Goal: Task Accomplishment & Management: Complete application form

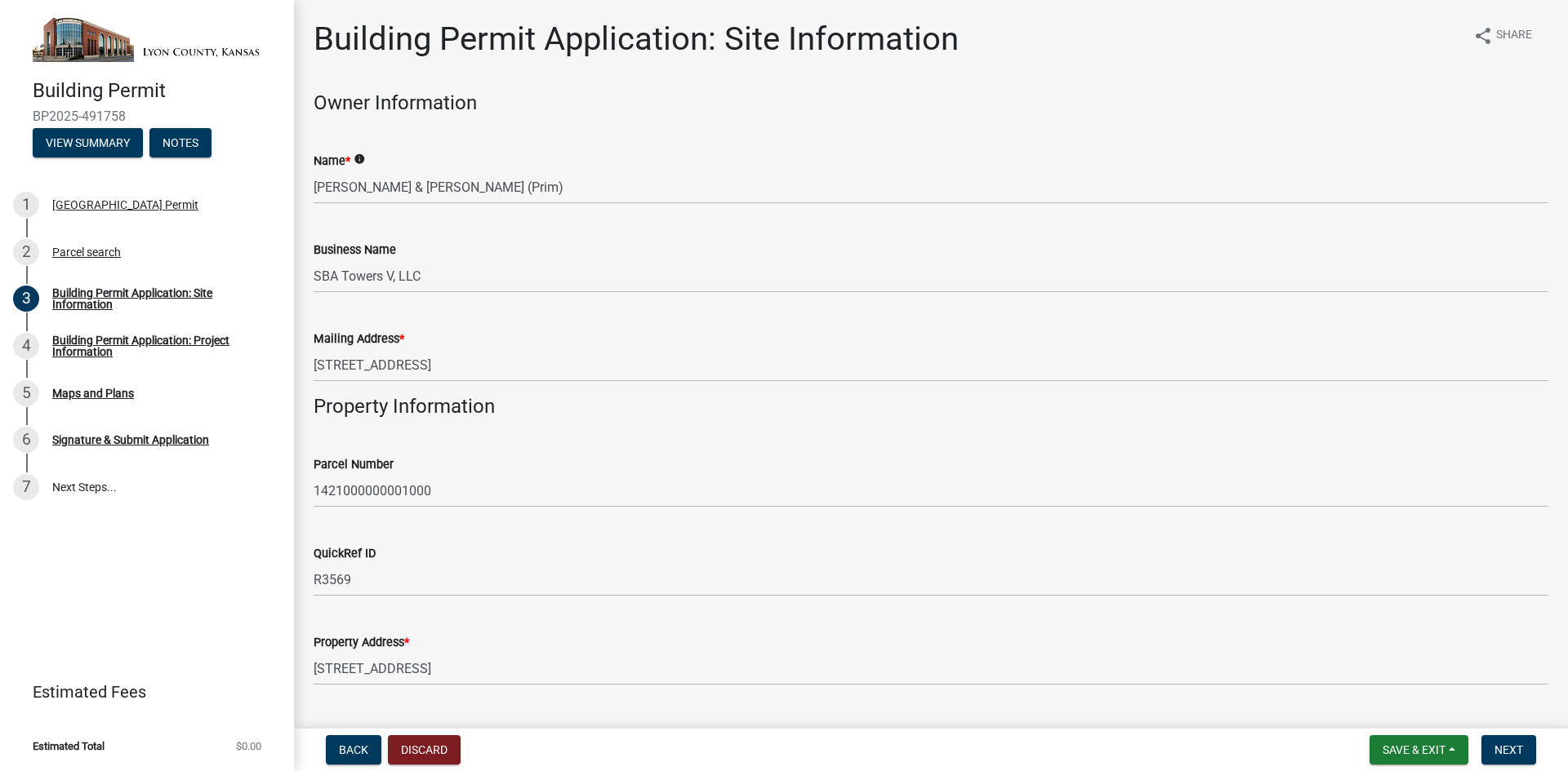
scroll to position [539, 0]
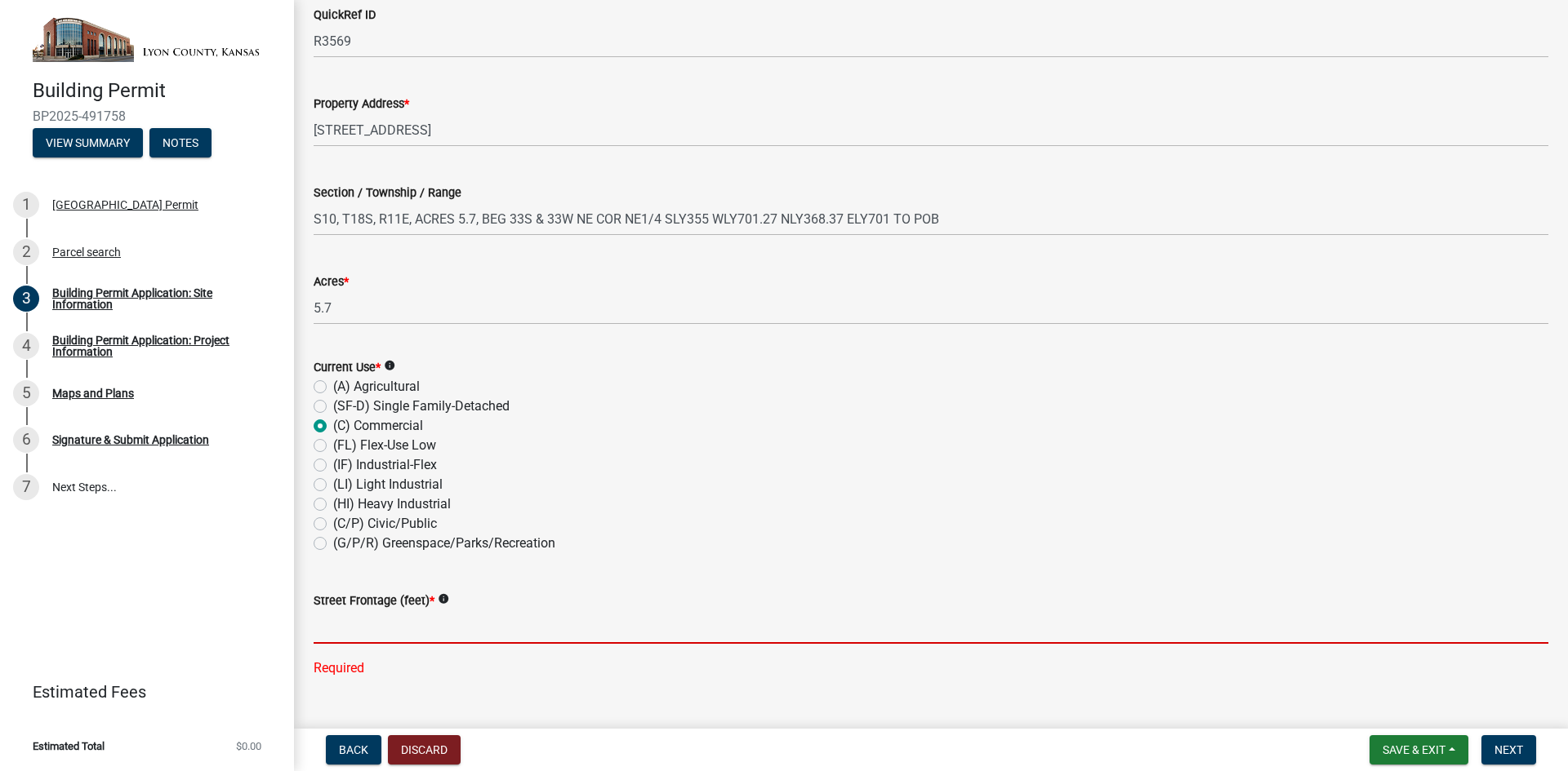
click at [356, 633] on input "text" at bounding box center [930, 628] width 1235 height 33
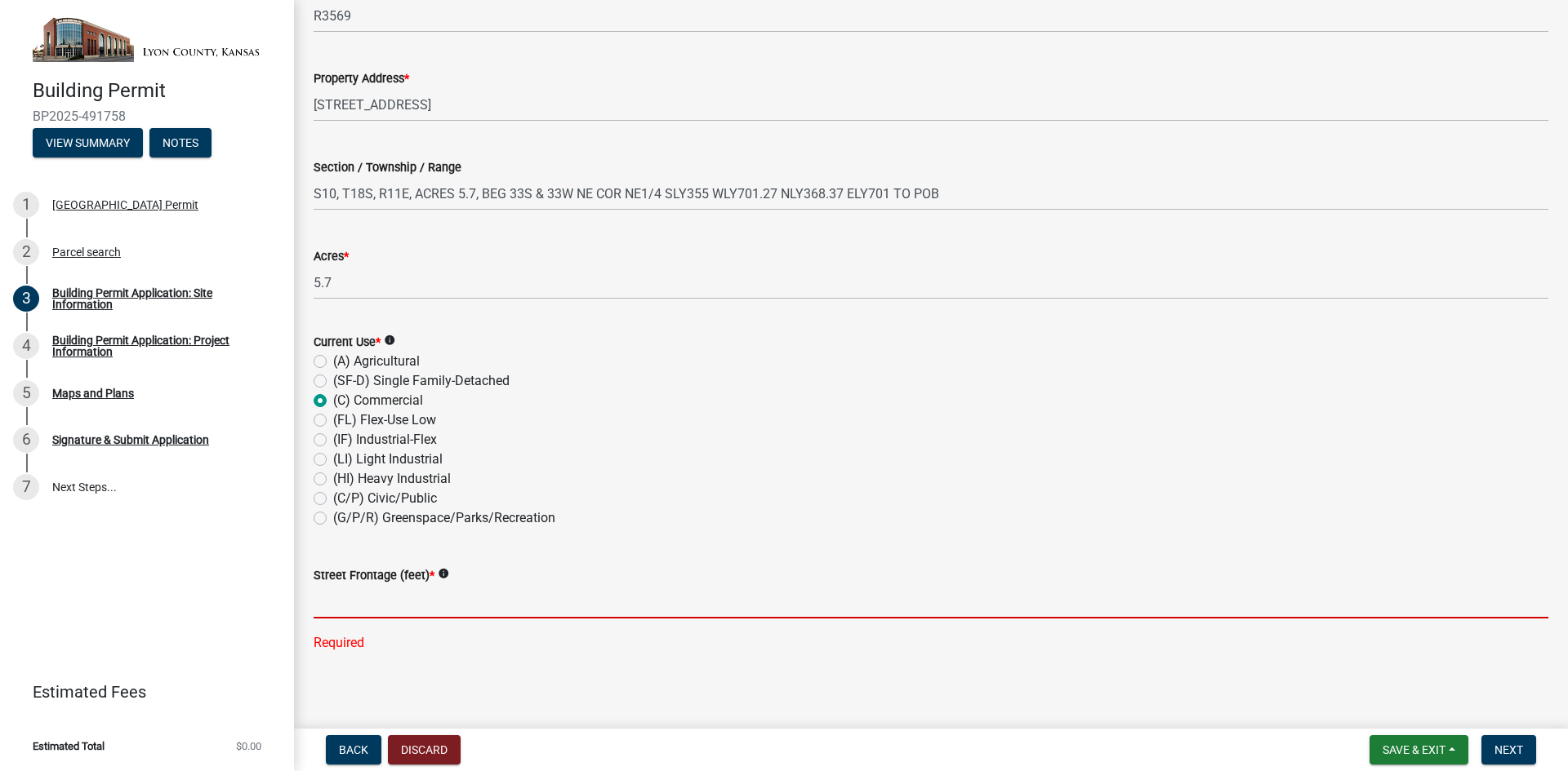
scroll to position [572, 0]
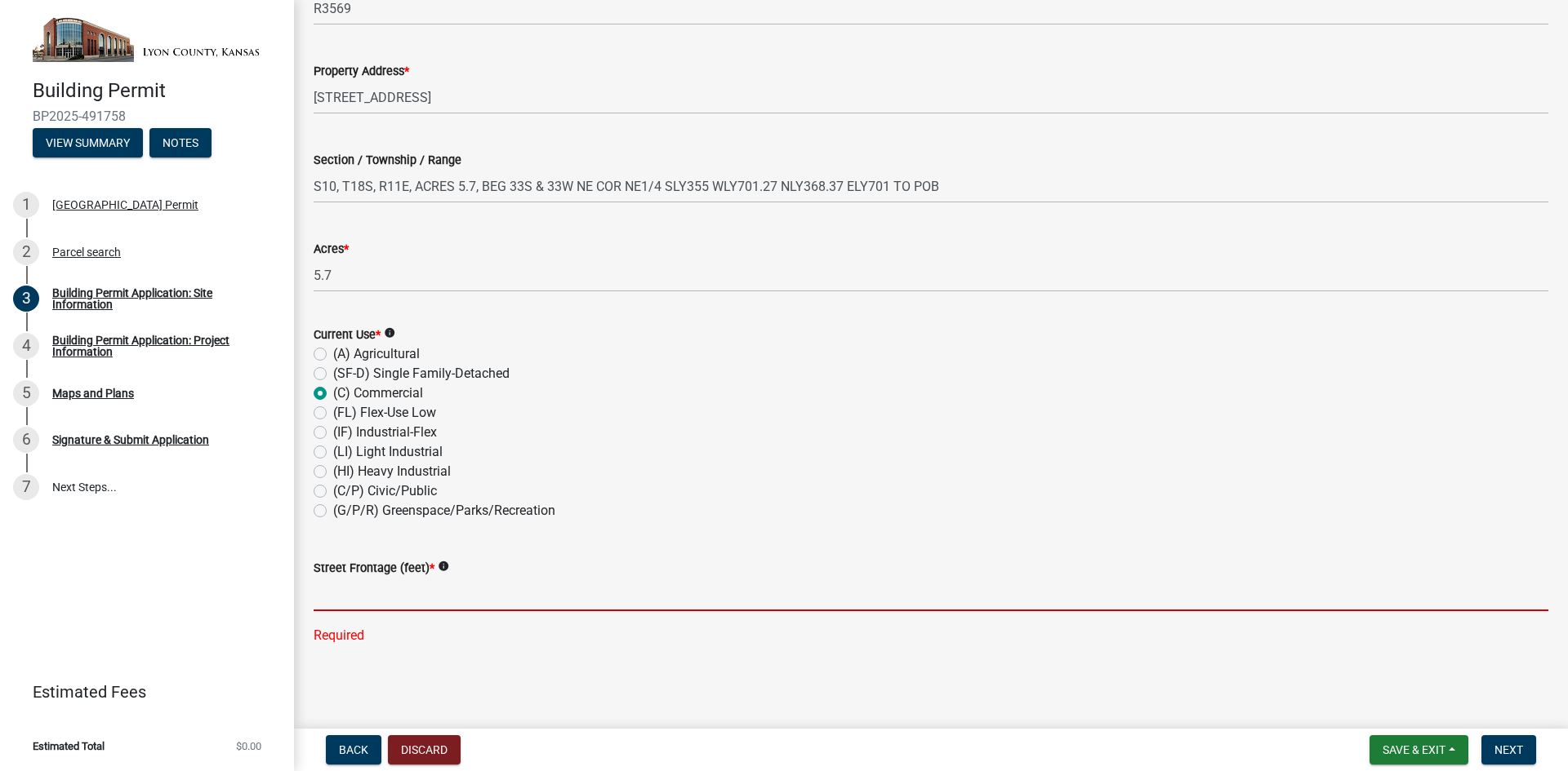
click at [354, 602] on input "text" at bounding box center [930, 594] width 1235 height 33
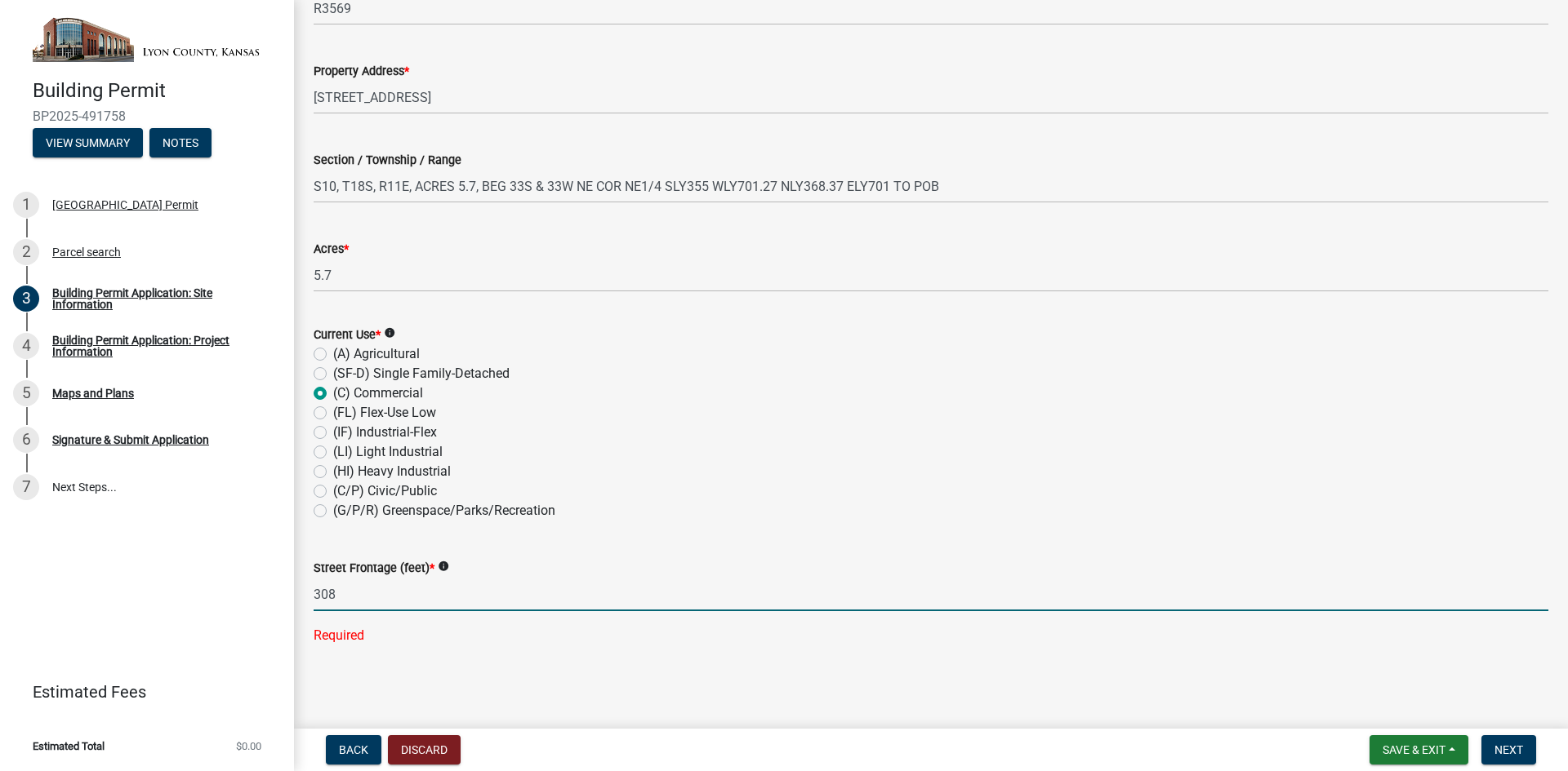
type input "308"
drag, startPoint x: 581, startPoint y: 560, endPoint x: 657, endPoint y: 564, distance: 76.1
click at [584, 560] on wm-data-entity-input-list "Owner Information Name * info [PERSON_NAME] & [PERSON_NAME] R (Prim) Business N…" at bounding box center [930, 88] width 1235 height 1138
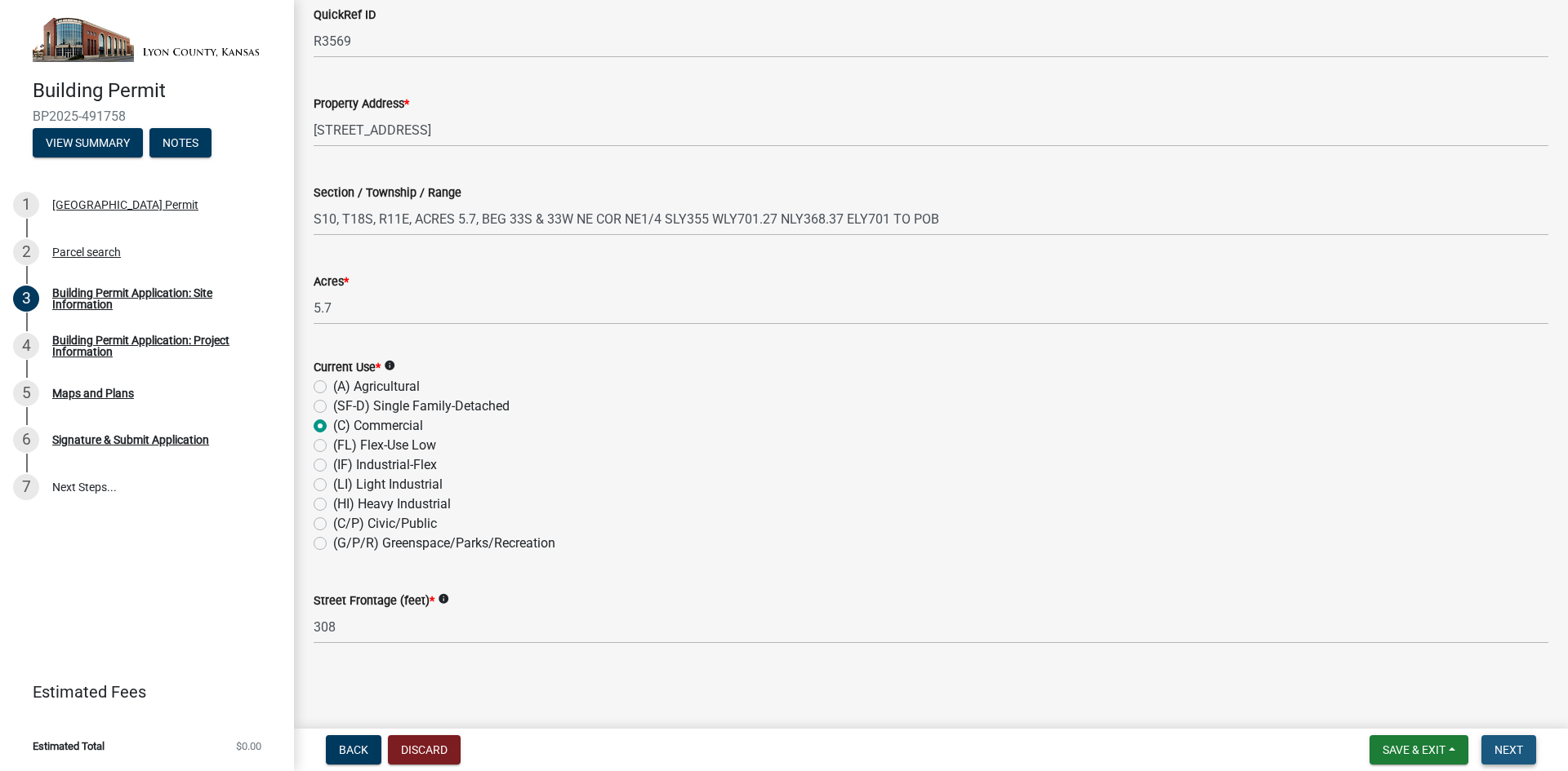
click at [1514, 752] on span "Next" at bounding box center [1508, 749] width 28 height 13
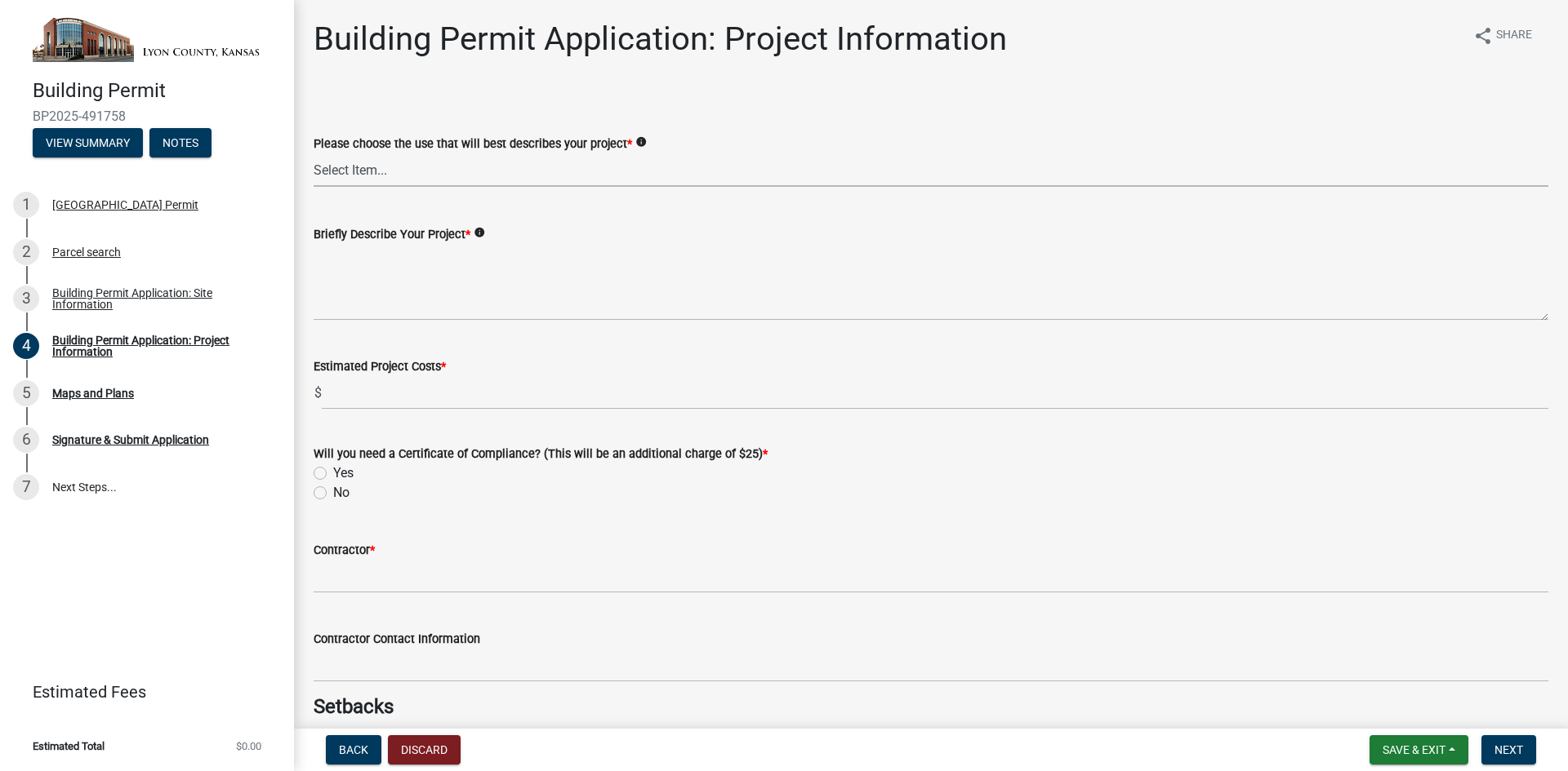
drag, startPoint x: 389, startPoint y: 163, endPoint x: 413, endPoint y: 167, distance: 24.3
click at [389, 163] on select "Select Item... Non-Exempt Single Family-Detached (SF-D) Non-Exempt Accessory Dw…" at bounding box center [930, 170] width 1235 height 33
click at [313, 153] on select "Select Item... Non-Exempt Single Family-Detached (SF-D) Non-Exempt Accessory Dw…" at bounding box center [930, 170] width 1235 height 33
select select "e724a4bd-9845-45de-8fce-c7a41953c514"
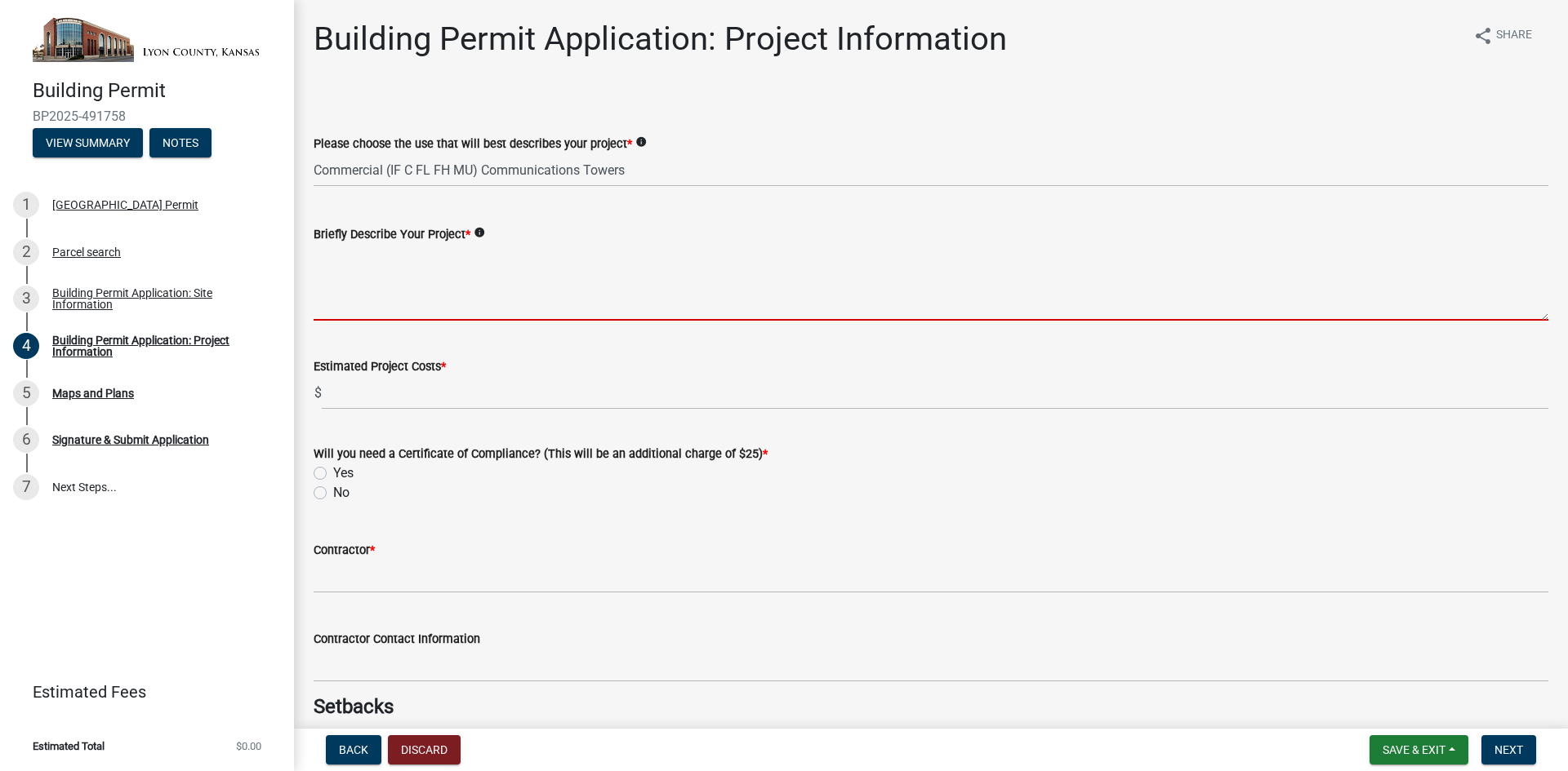
click at [335, 311] on textarea "Briefly Describe Your Project *" at bounding box center [930, 282] width 1235 height 77
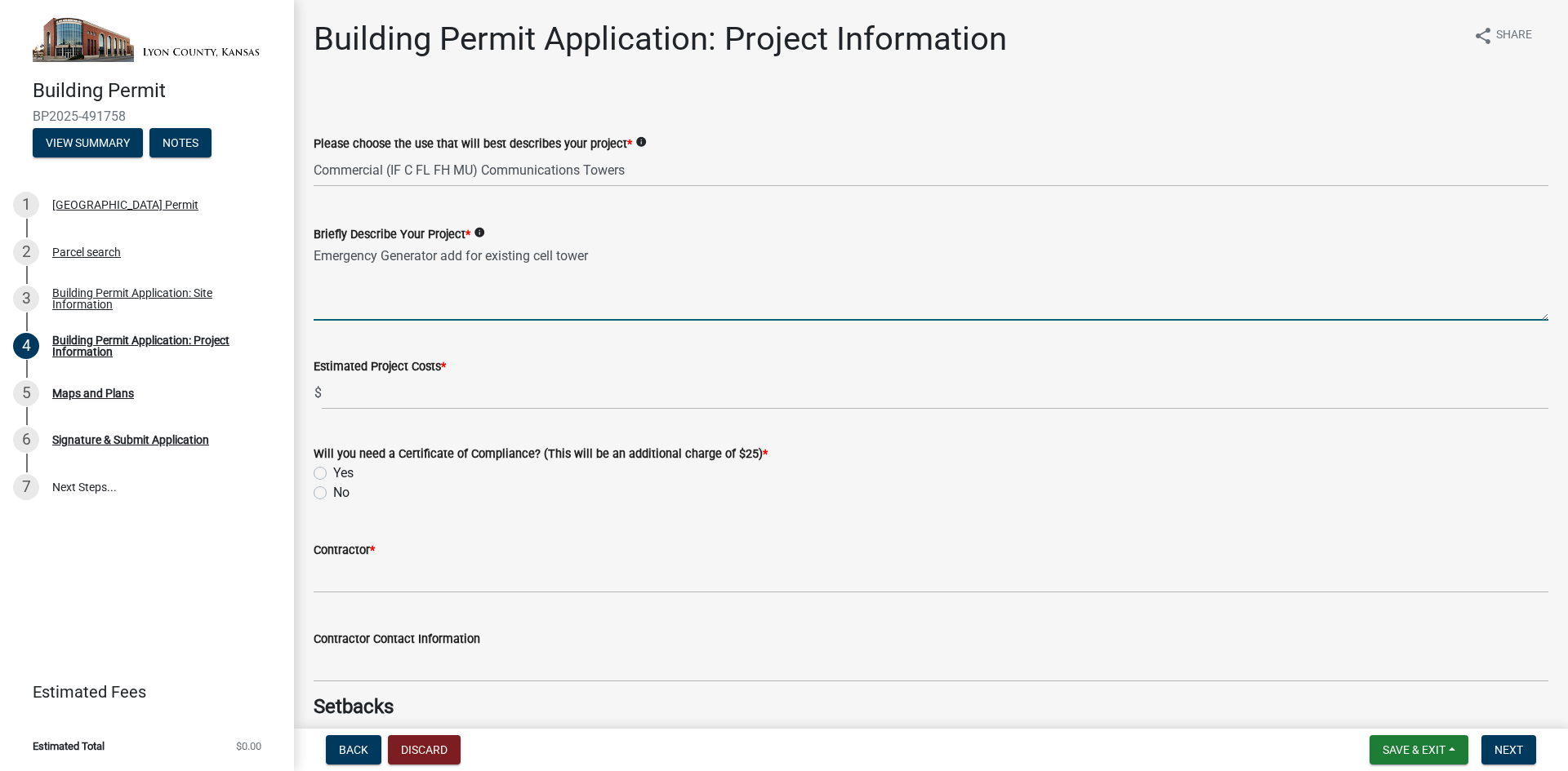
type textarea "Emergency Generator add for existing cell tower"
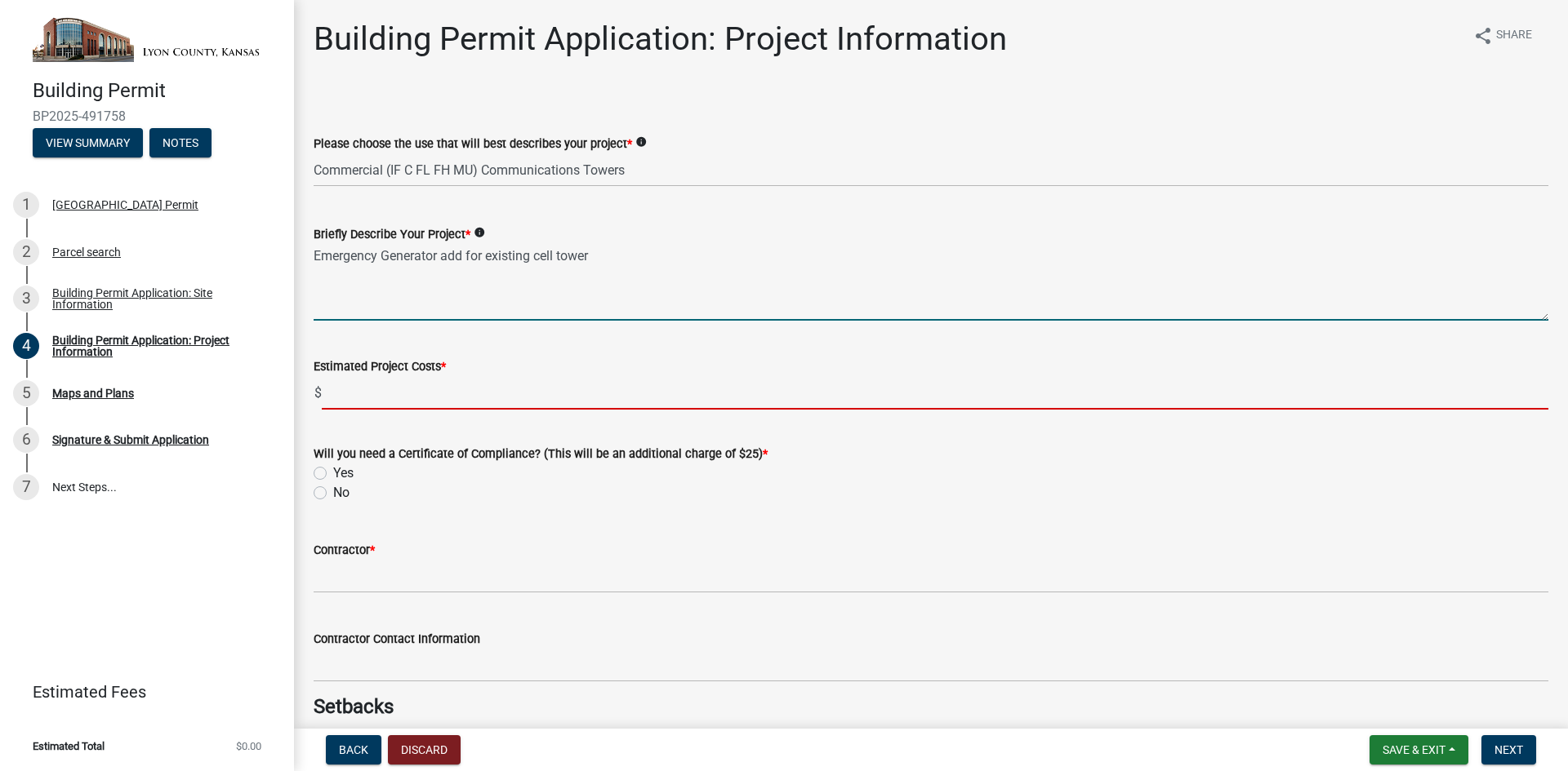
click at [339, 392] on input "text" at bounding box center [934, 393] width 1226 height 33
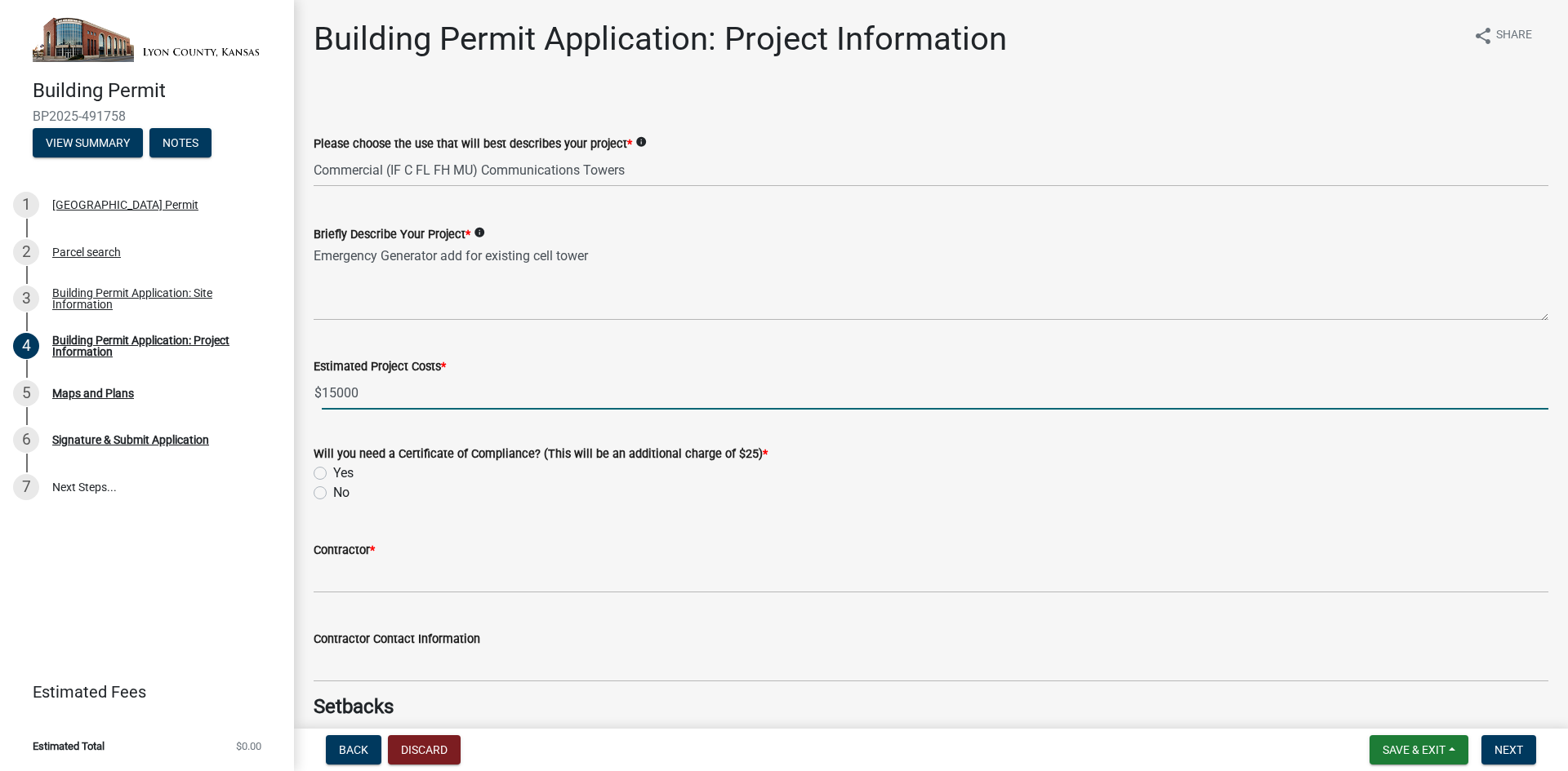
type input "15000.00"
drag, startPoint x: 320, startPoint y: 470, endPoint x: 426, endPoint y: 481, distance: 106.6
click at [333, 470] on label "Yes" at bounding box center [343, 473] width 21 height 20
click at [333, 470] on input "Yes" at bounding box center [338, 468] width 11 height 11
radio input "true"
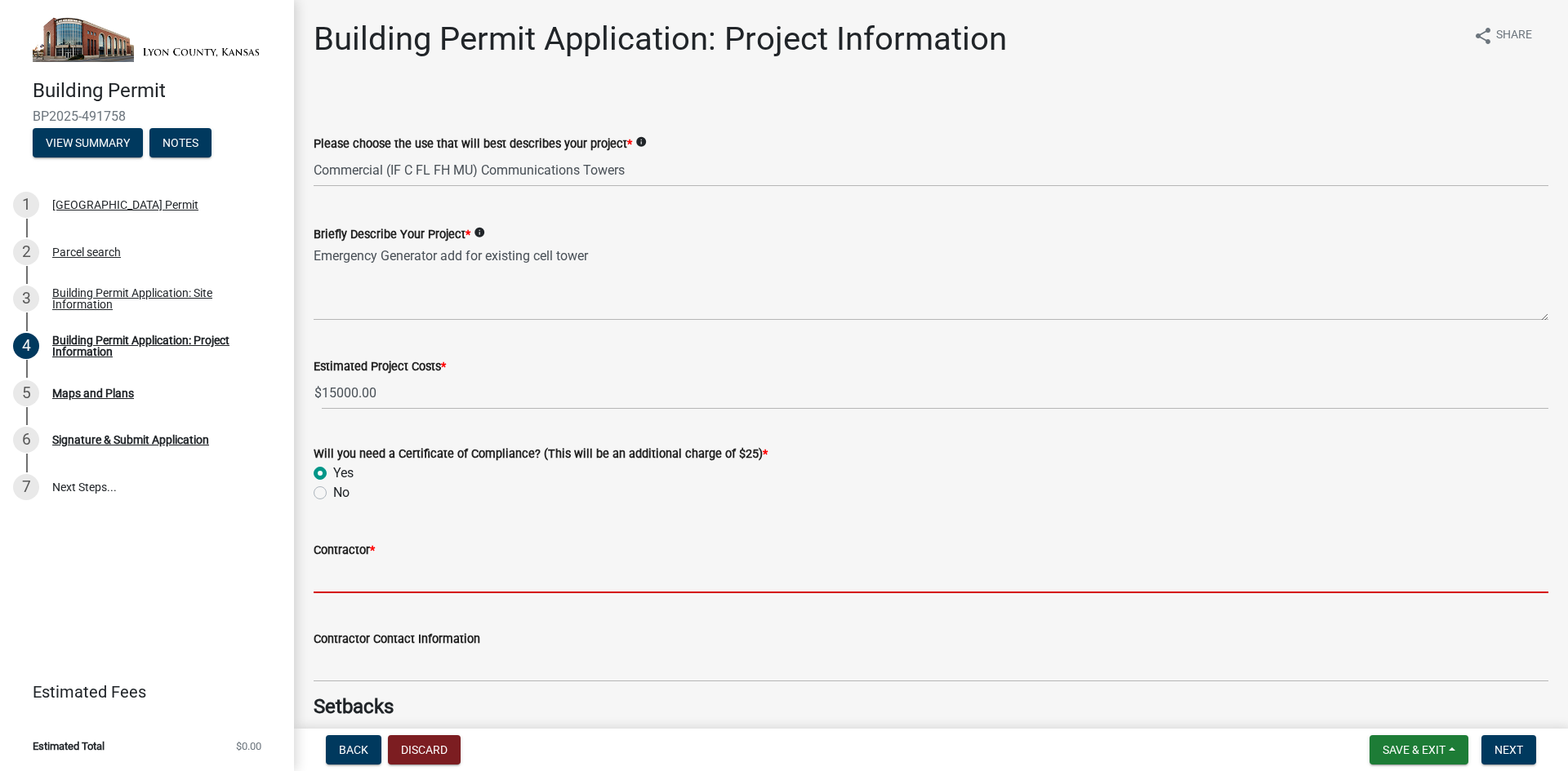
drag, startPoint x: 345, startPoint y: 574, endPoint x: 427, endPoint y: 582, distance: 82.4
click at [351, 575] on input "Contractor *" at bounding box center [930, 577] width 1235 height 33
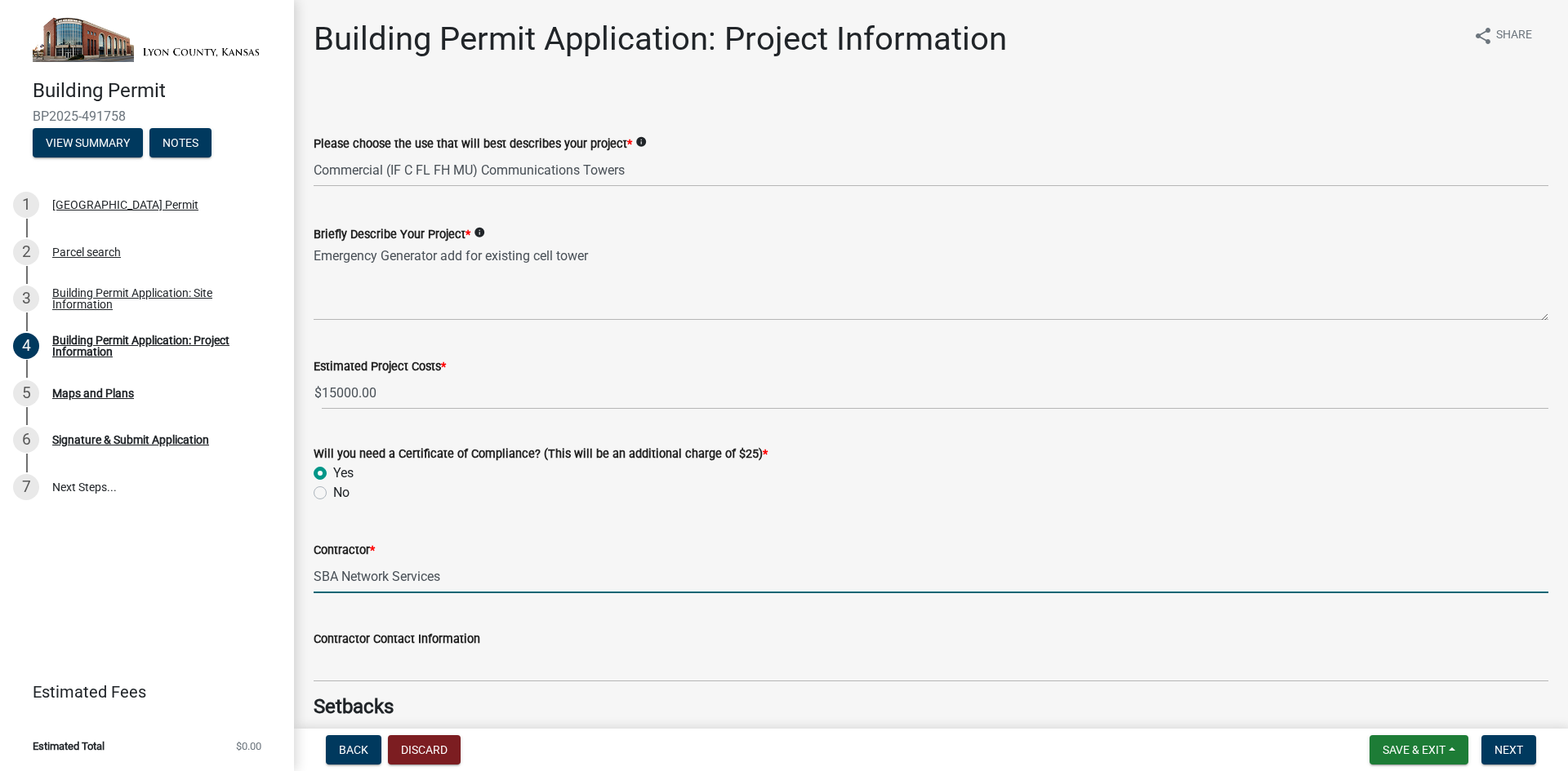
type input "SBA Network Services"
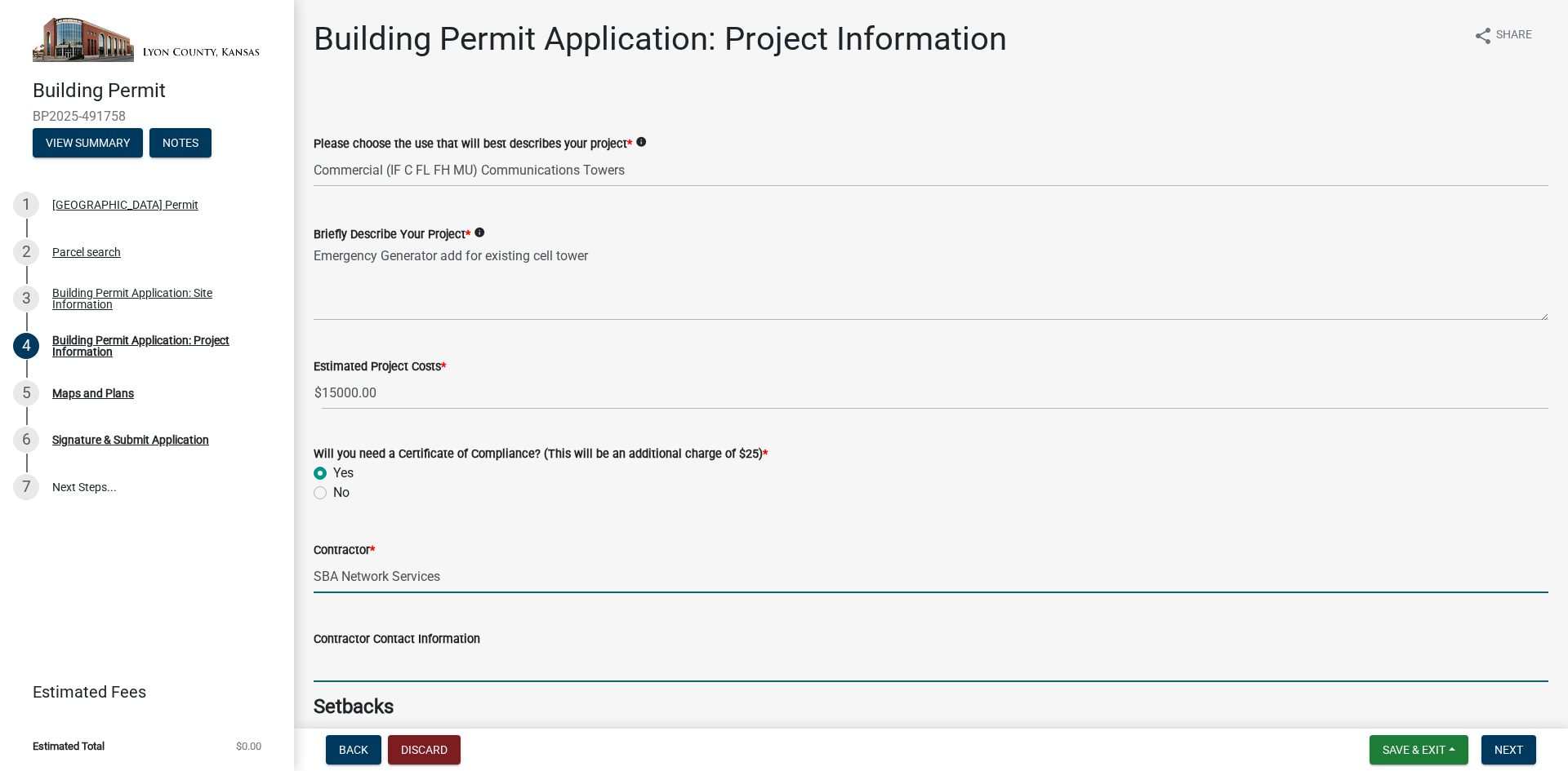
click at [391, 664] on input "Contractor Contact Information" at bounding box center [930, 666] width 1235 height 33
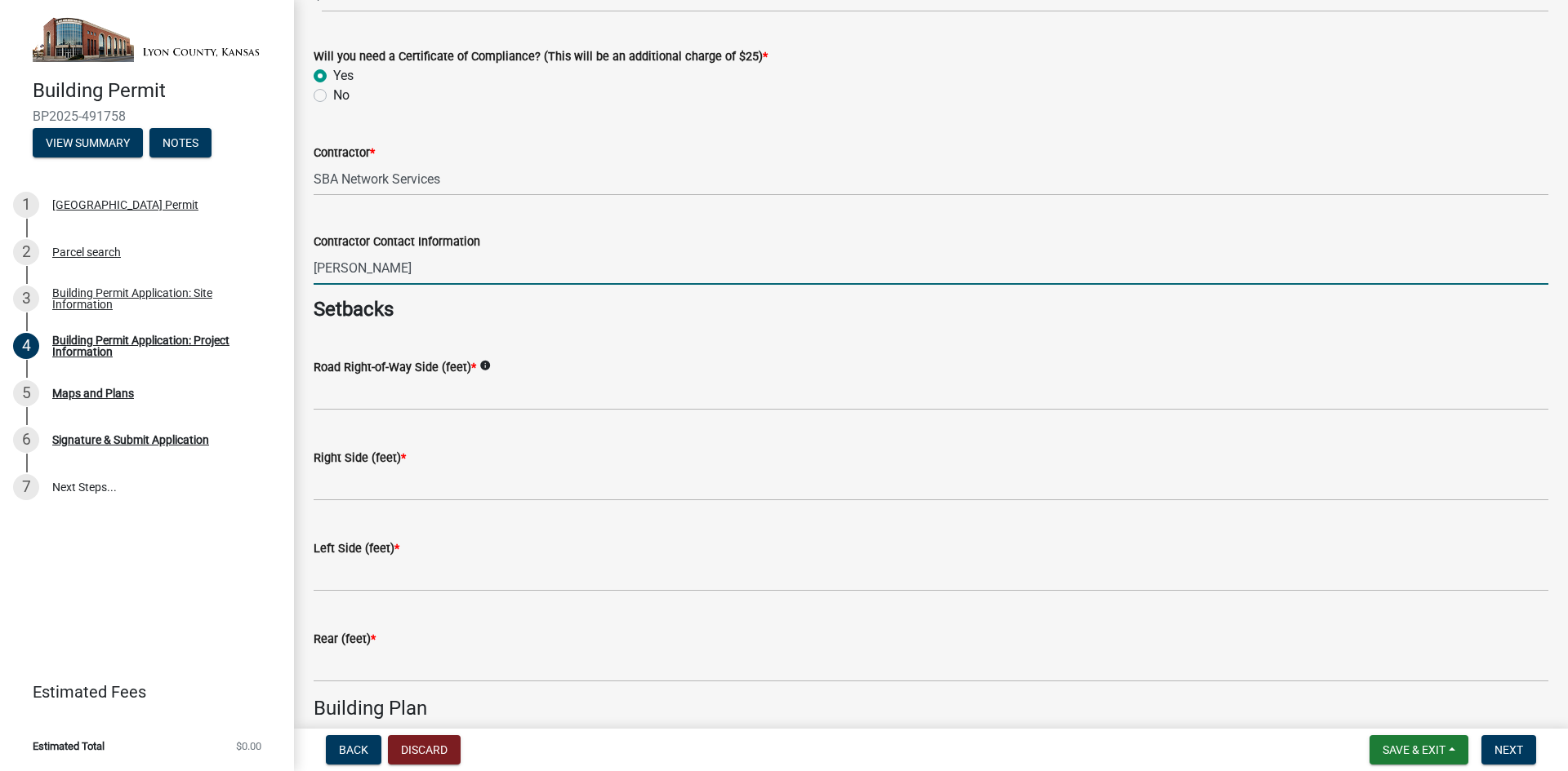
scroll to position [409, 0]
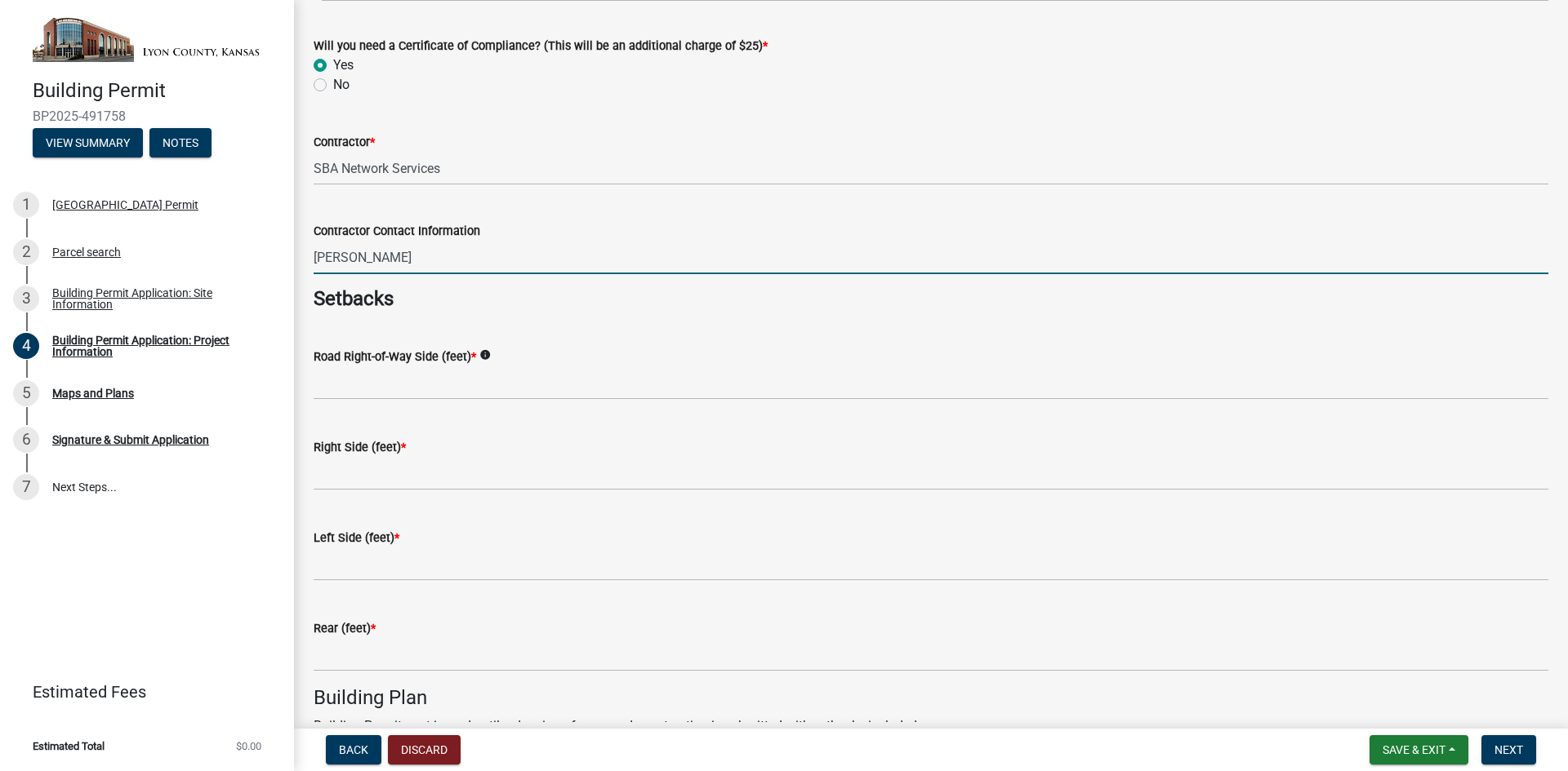
type input "[PERSON_NAME]"
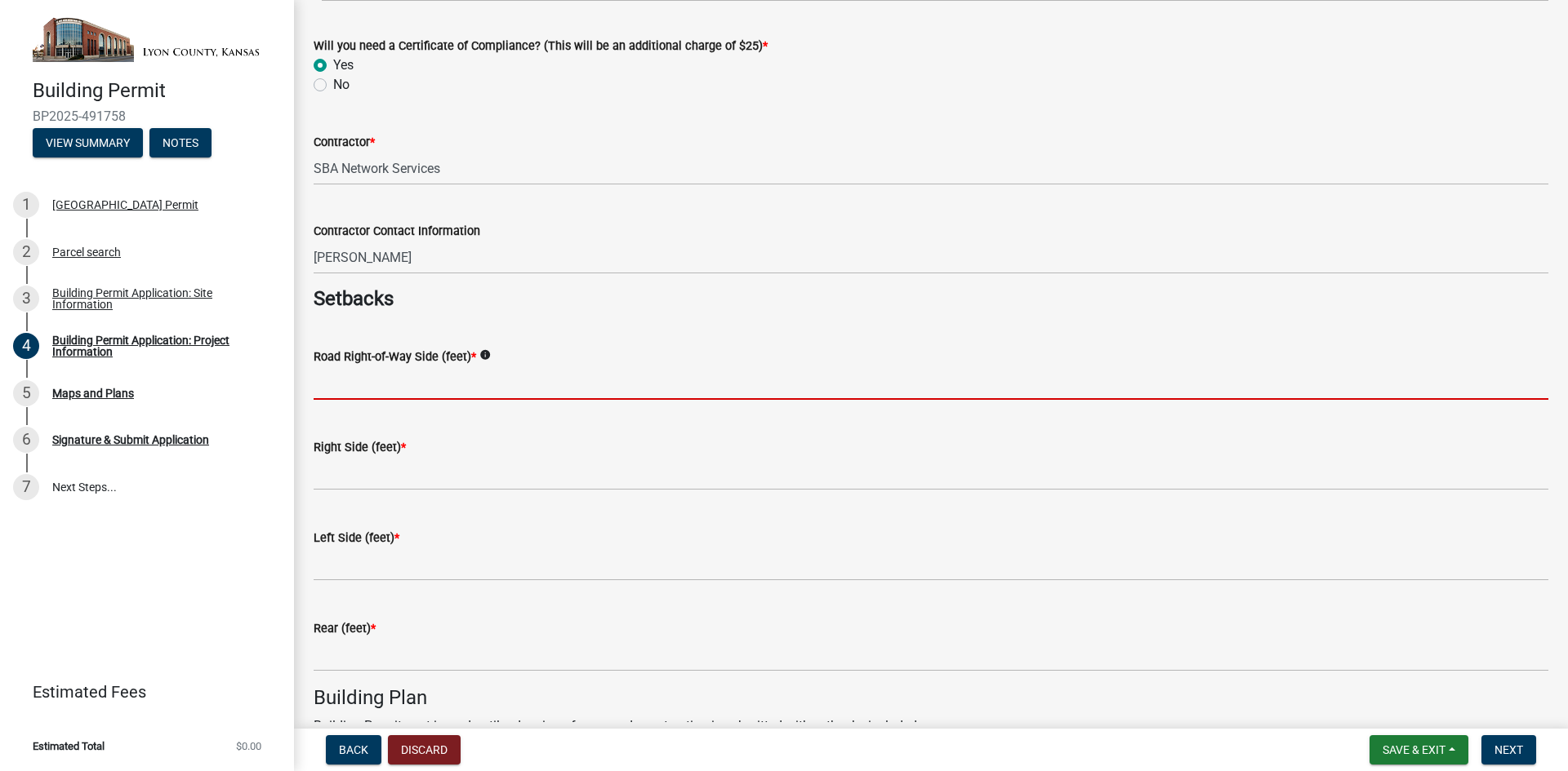
click at [375, 394] on input "text" at bounding box center [930, 383] width 1235 height 33
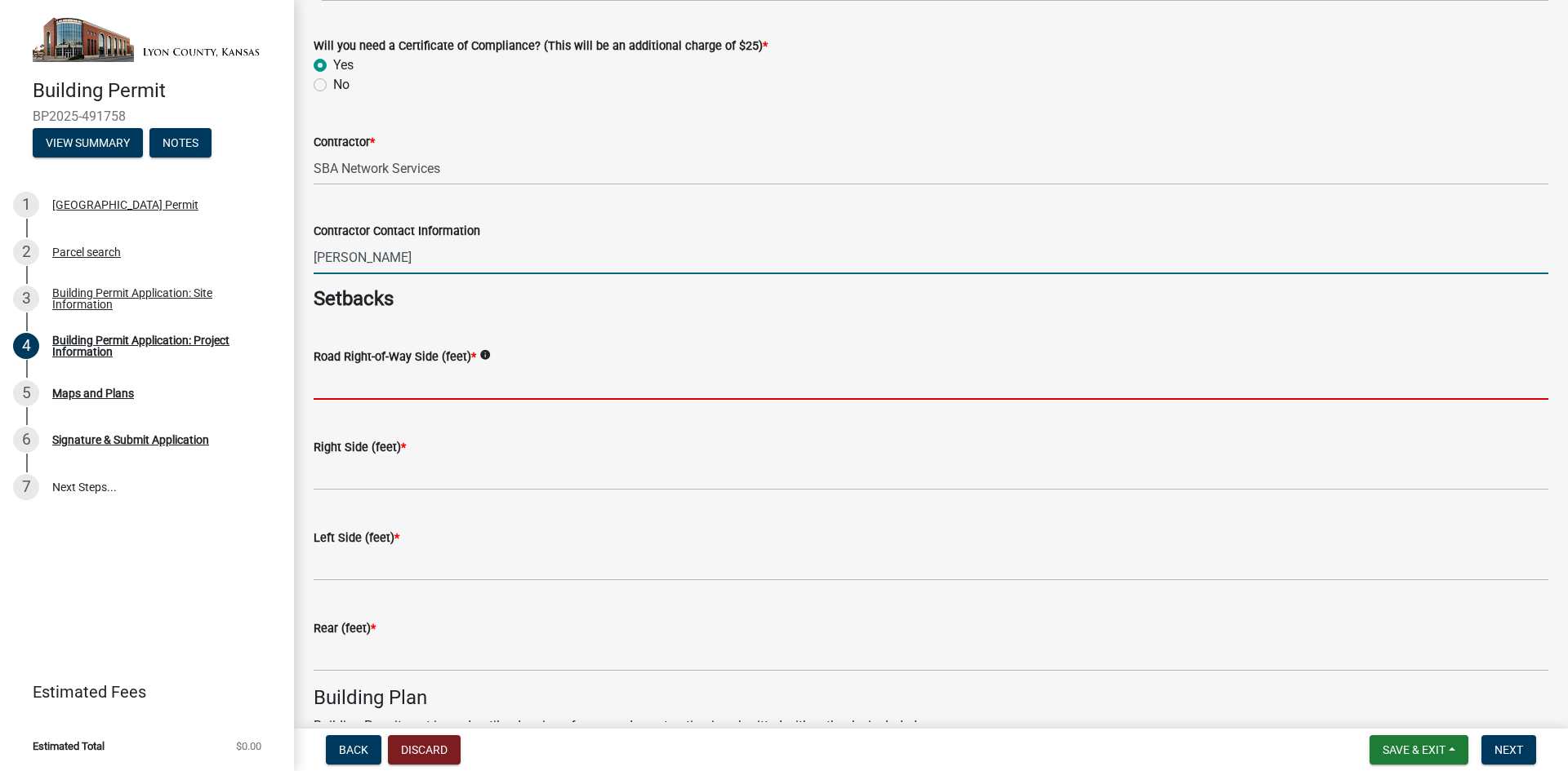
click at [467, 260] on input "[PERSON_NAME]" at bounding box center [930, 257] width 1235 height 33
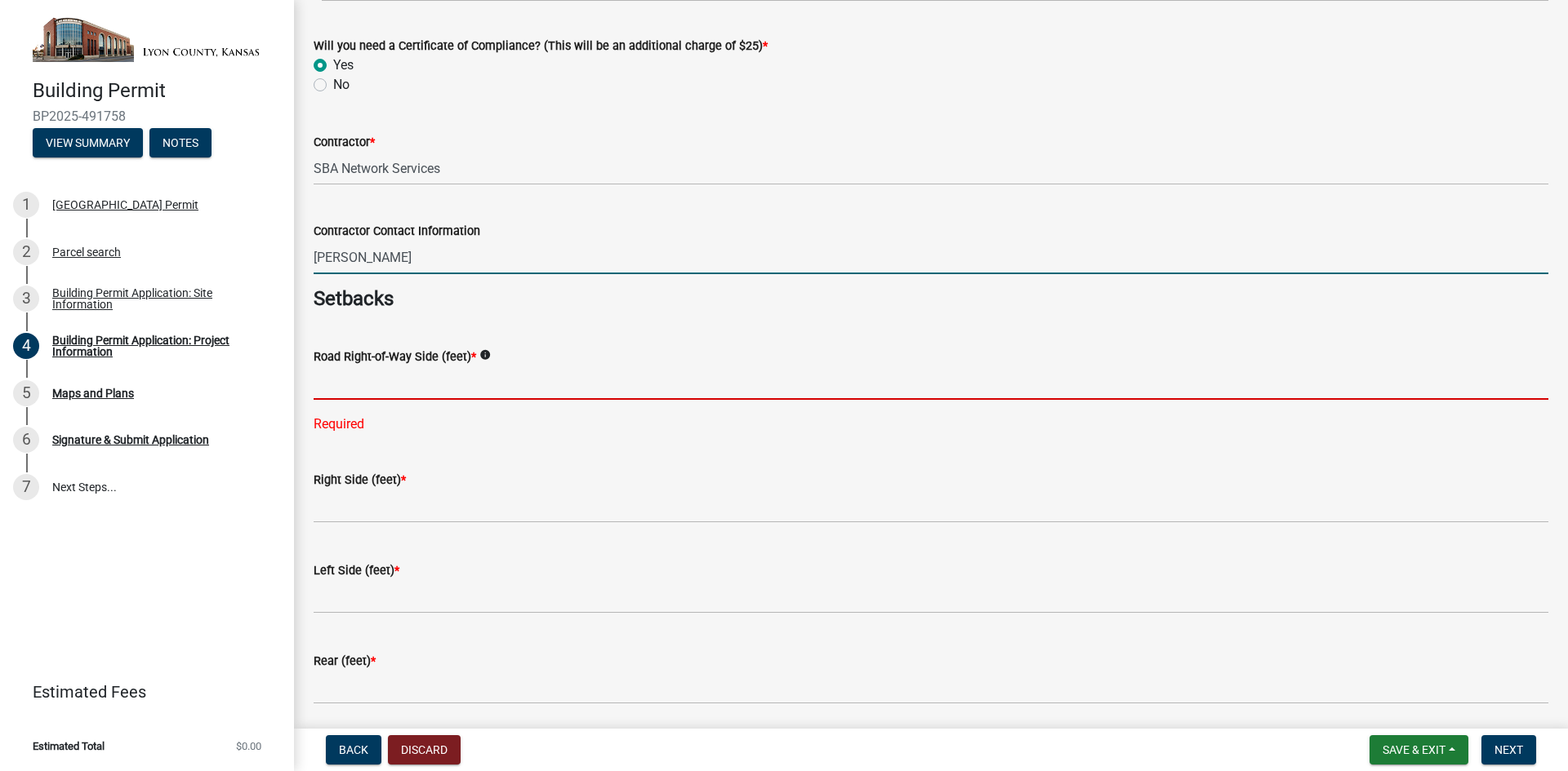
click at [377, 385] on input "text" at bounding box center [930, 383] width 1235 height 33
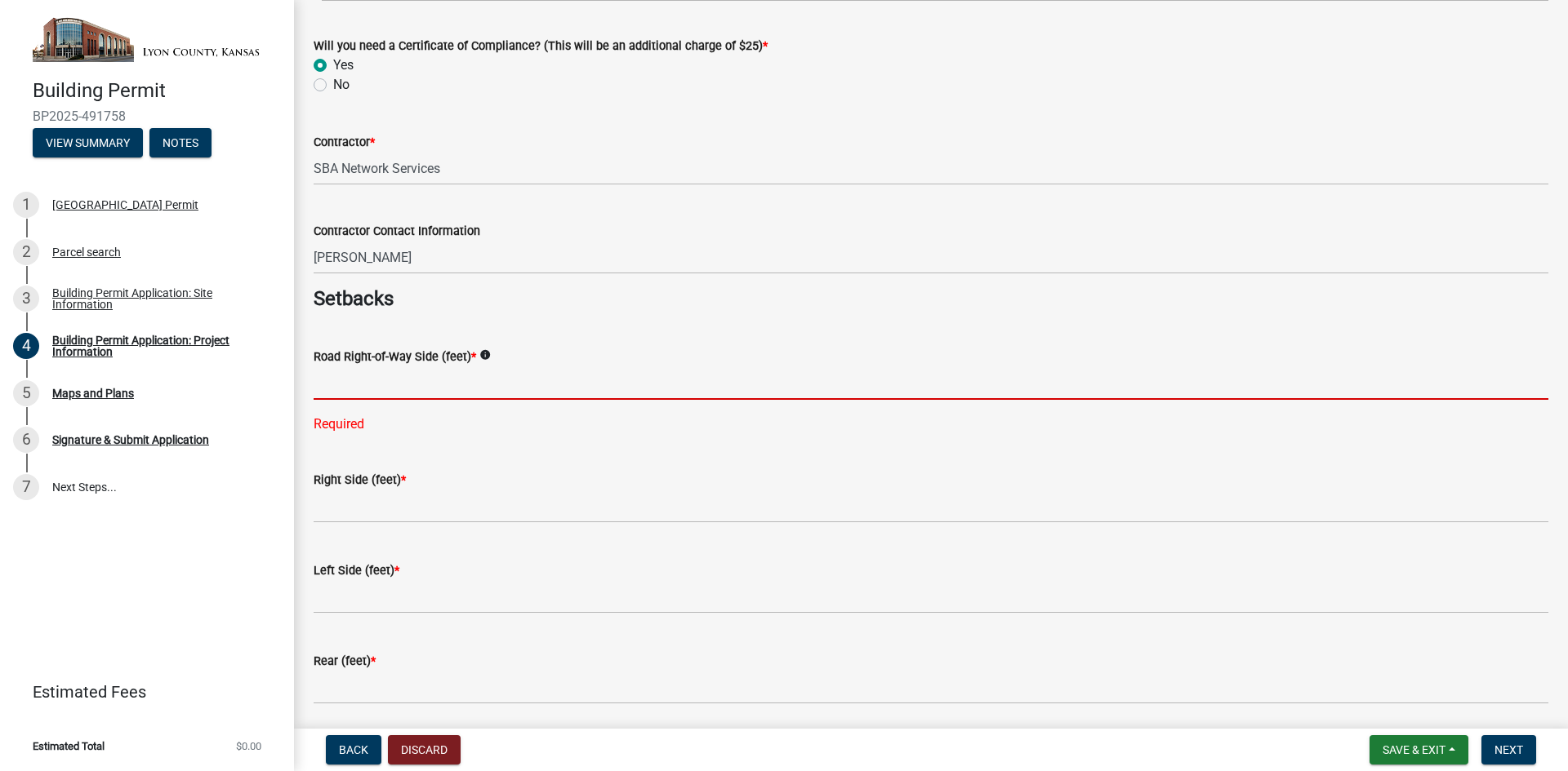
click at [371, 382] on input "text" at bounding box center [930, 383] width 1235 height 33
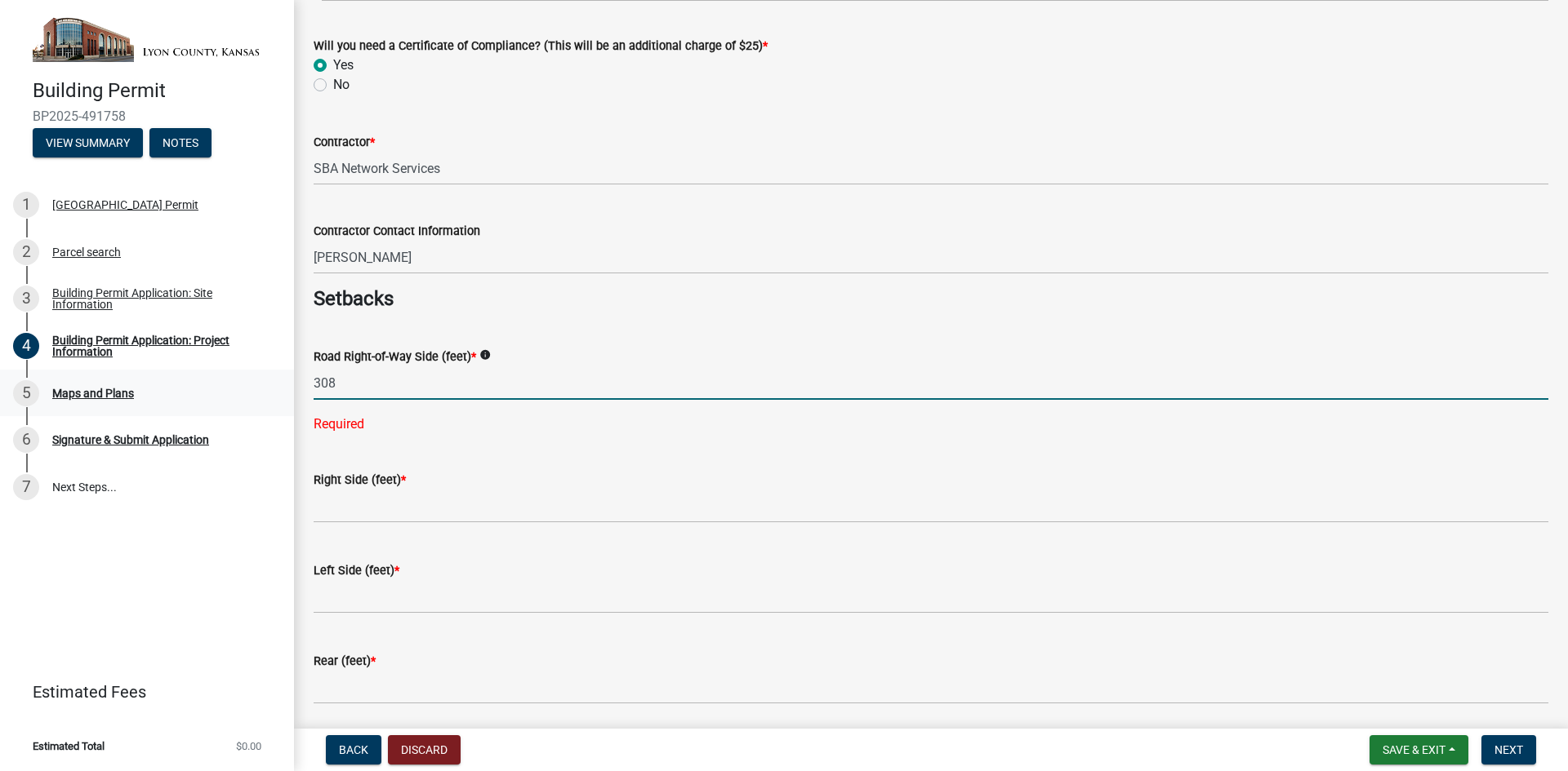
type input "308"
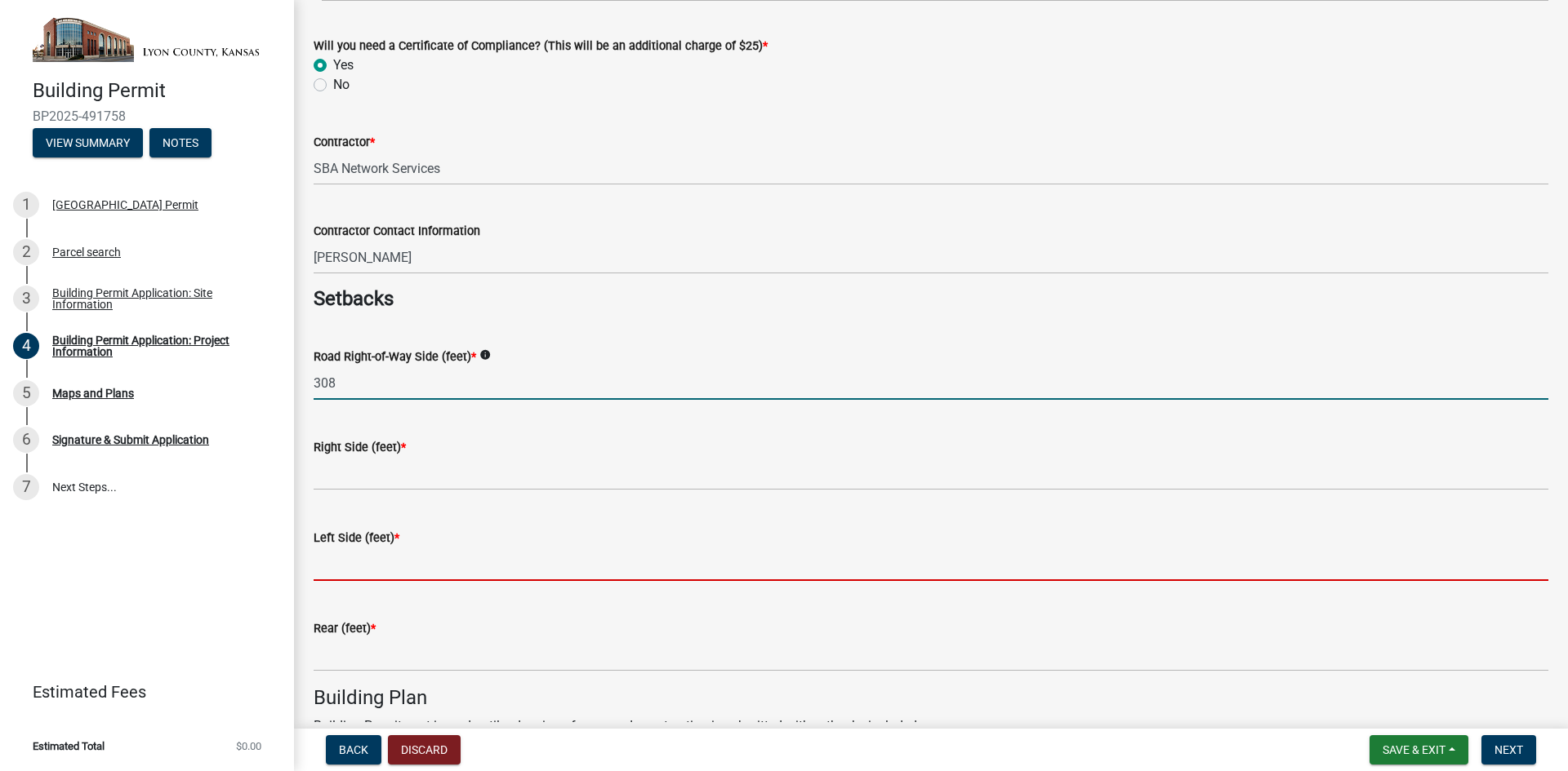
click at [355, 567] on input "text" at bounding box center [930, 565] width 1235 height 33
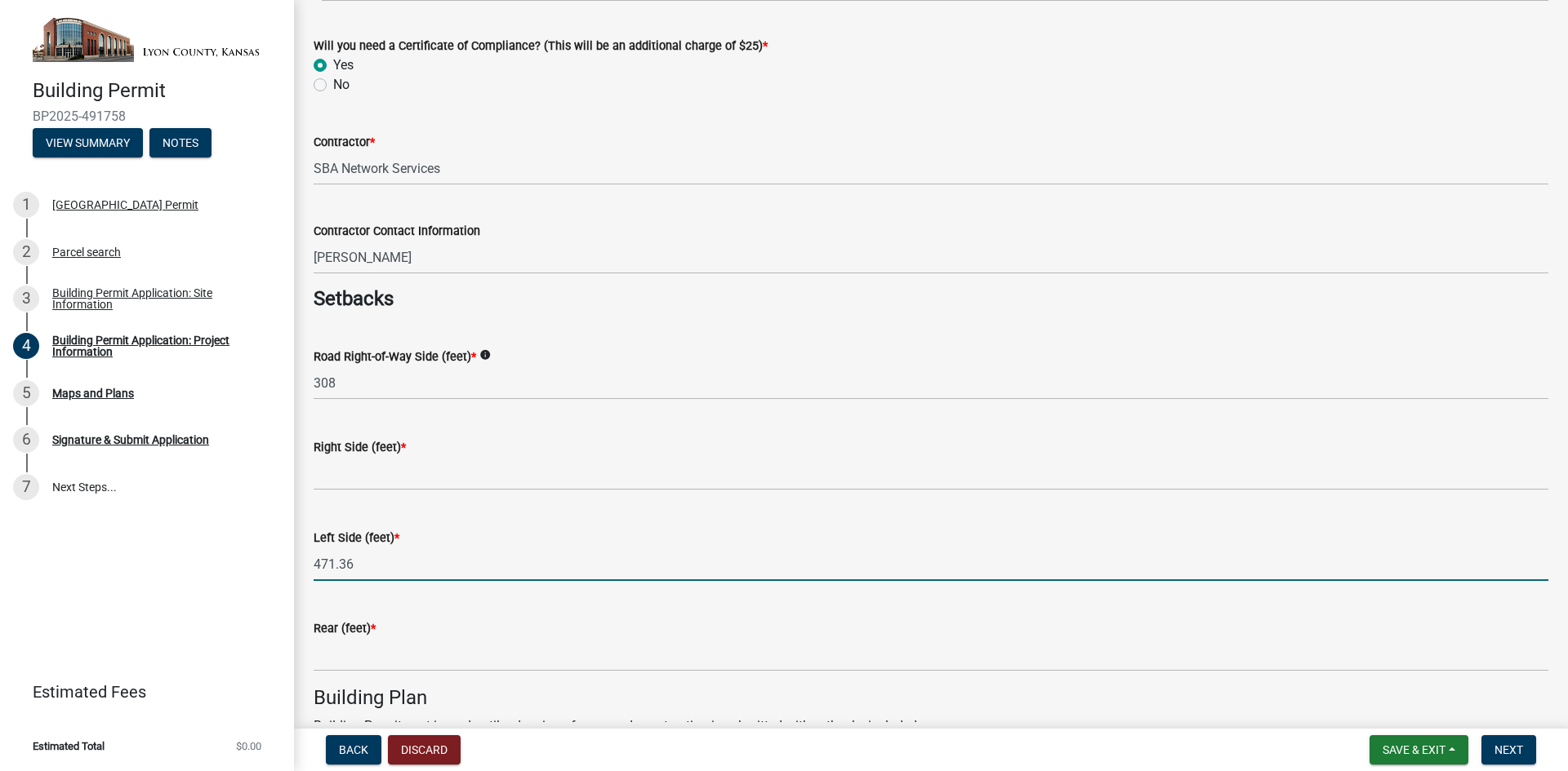
type input "471.36"
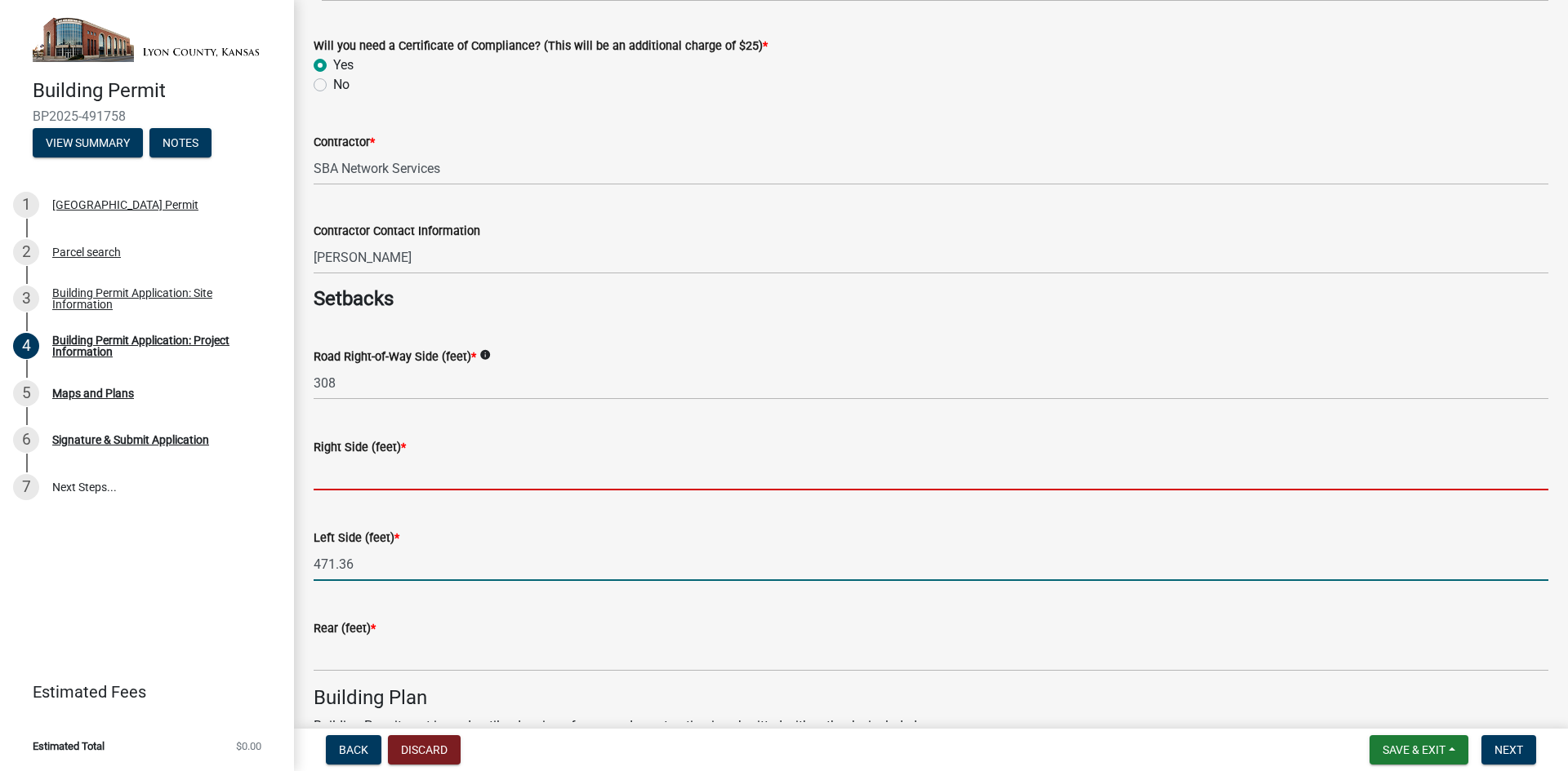
drag, startPoint x: 326, startPoint y: 468, endPoint x: 337, endPoint y: 468, distance: 11.0
click at [326, 468] on input "text" at bounding box center [930, 473] width 1235 height 33
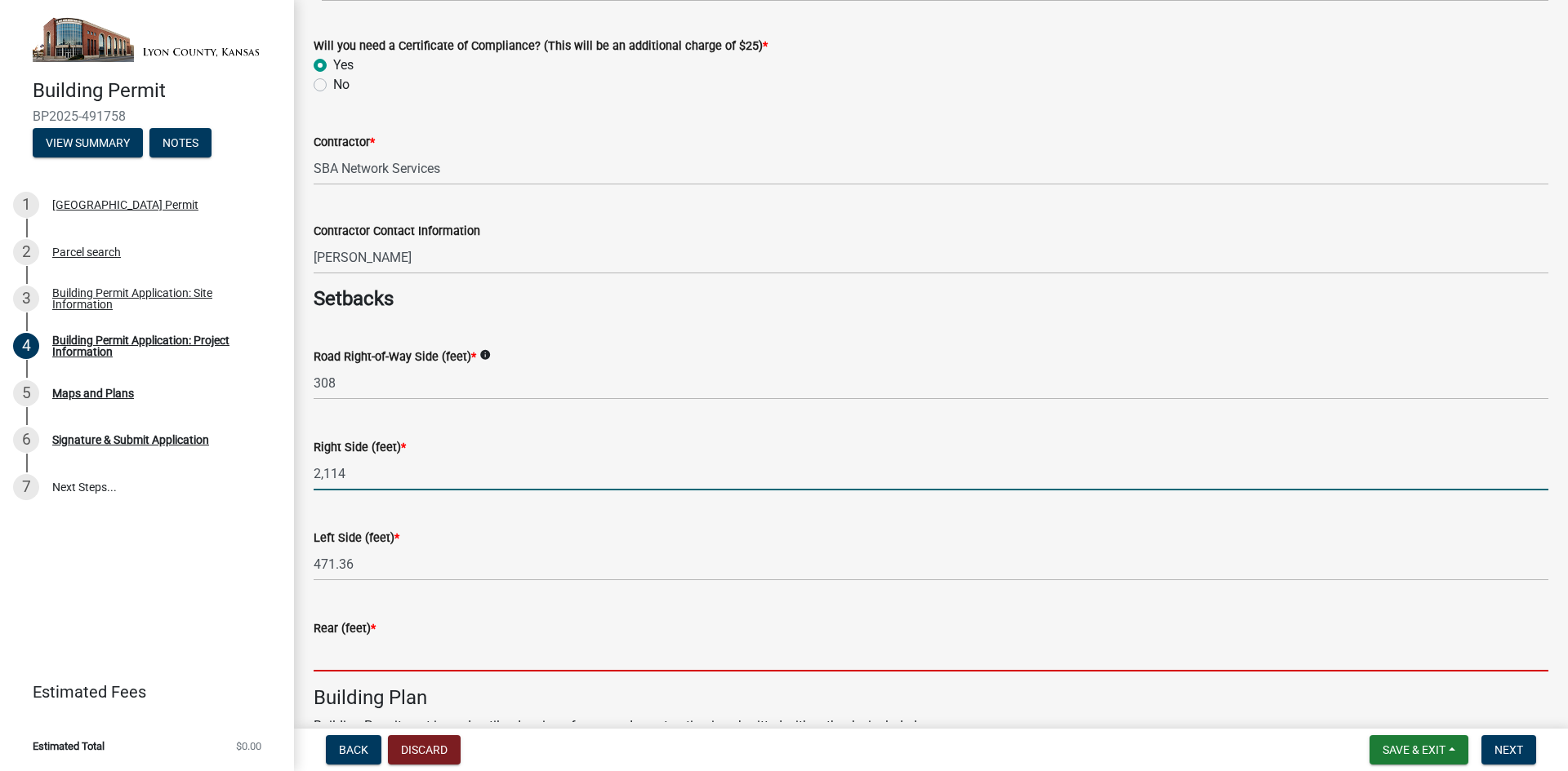
type input "2114"
click at [362, 655] on input "text" at bounding box center [930, 655] width 1235 height 33
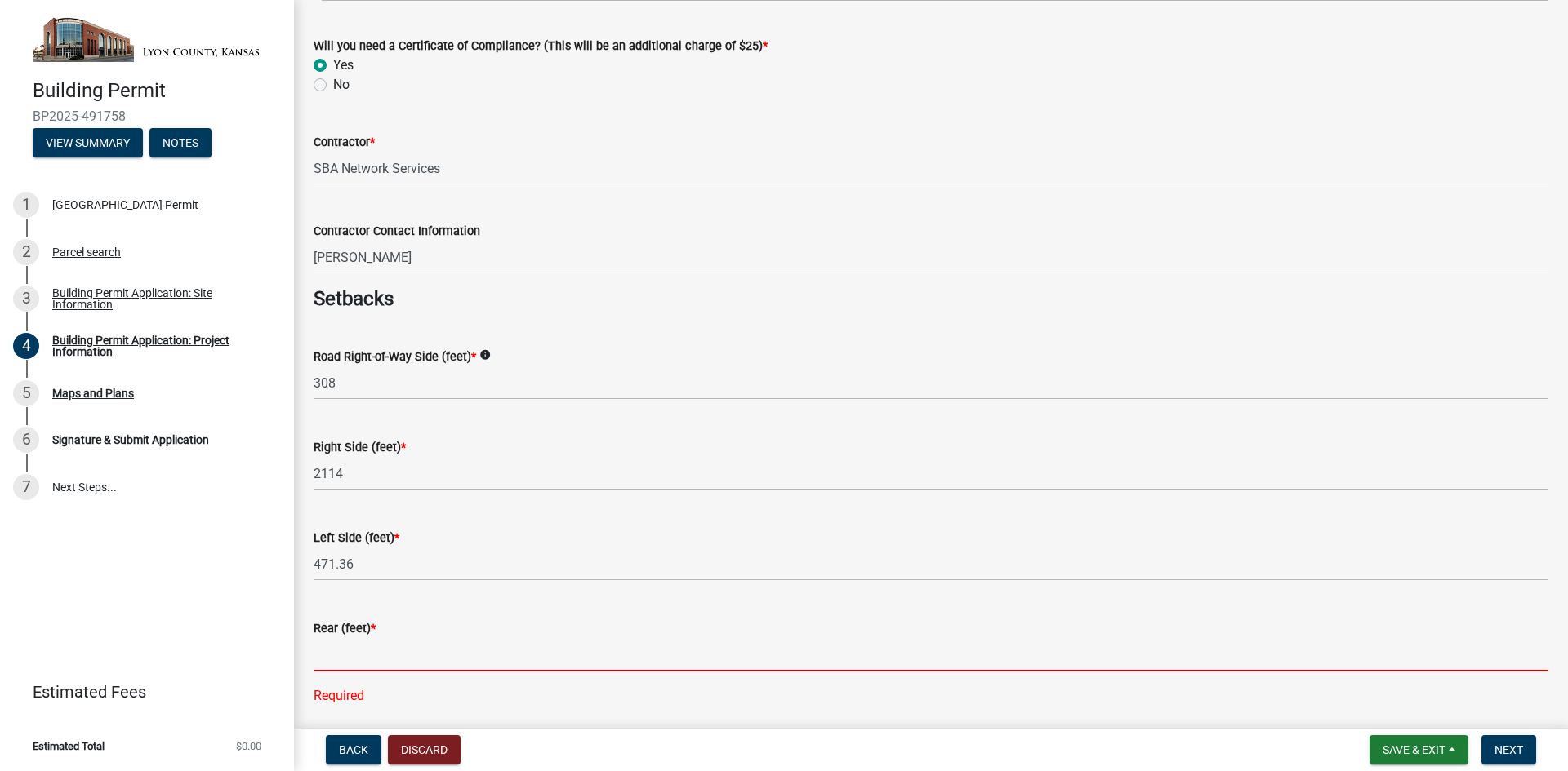
drag, startPoint x: 345, startPoint y: 665, endPoint x: 374, endPoint y: 664, distance: 29.0
click at [345, 665] on input "text" at bounding box center [930, 655] width 1235 height 33
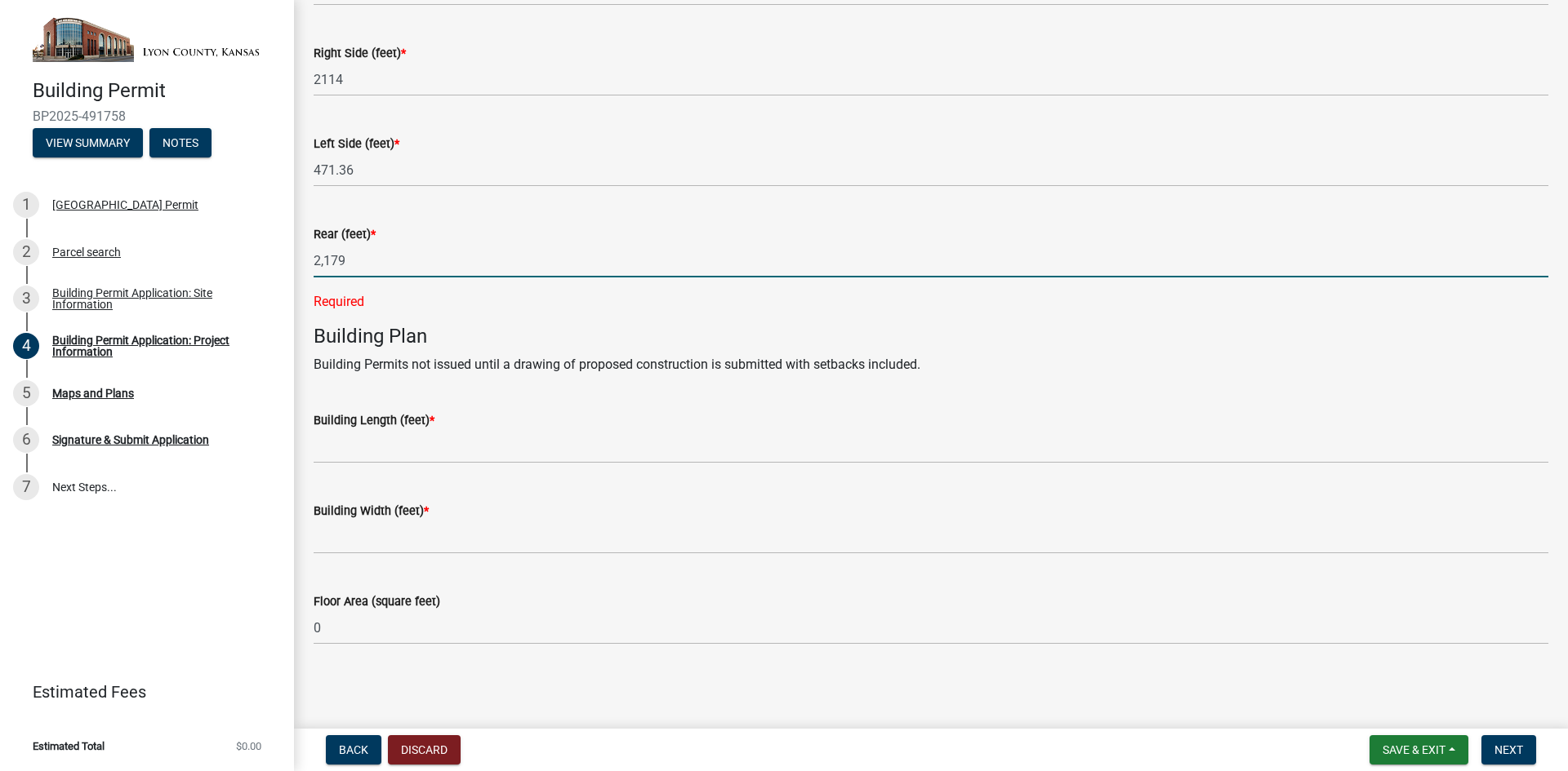
scroll to position [803, 0]
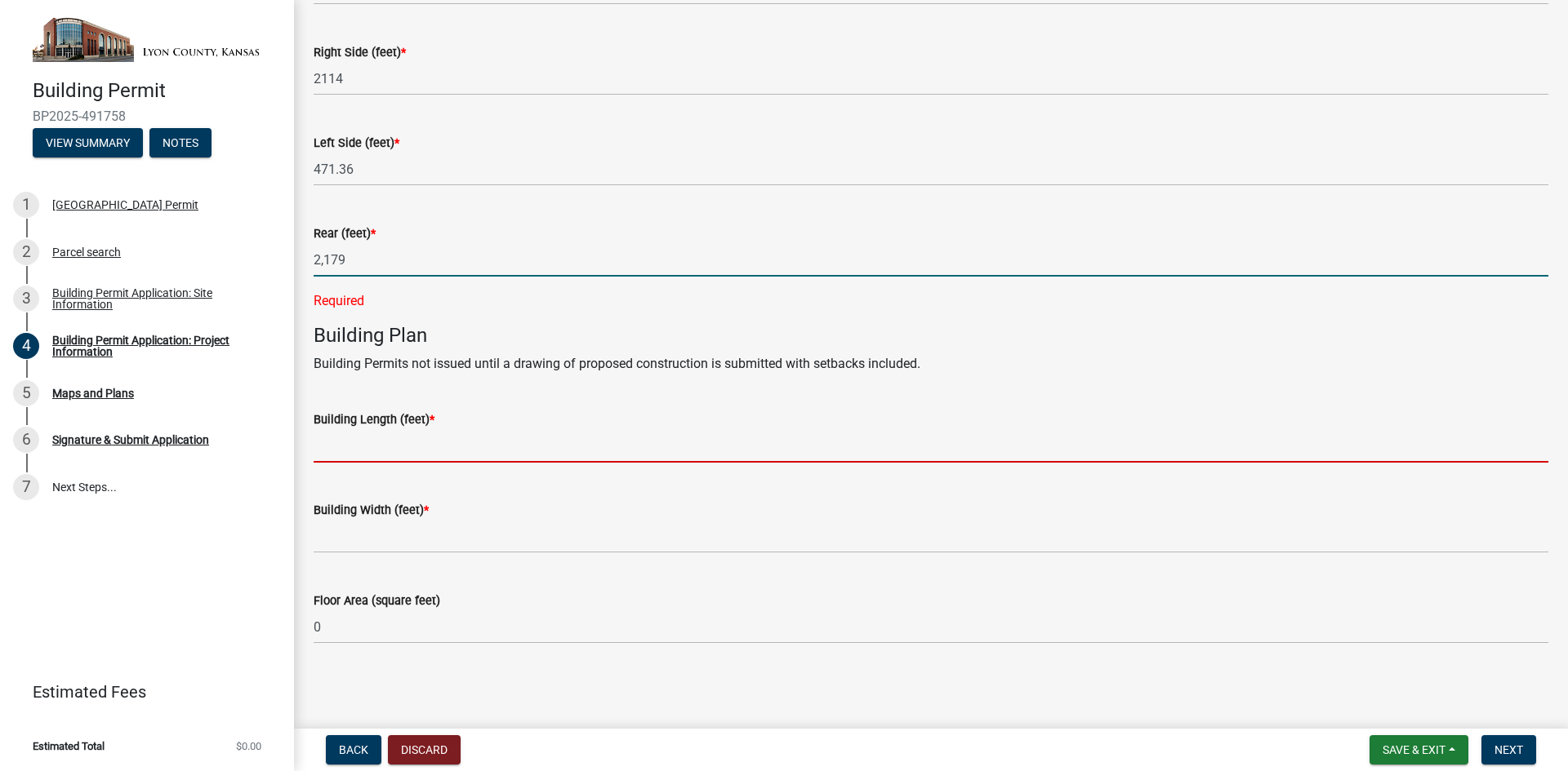
type input "2179"
click at [334, 444] on input "text" at bounding box center [930, 446] width 1235 height 33
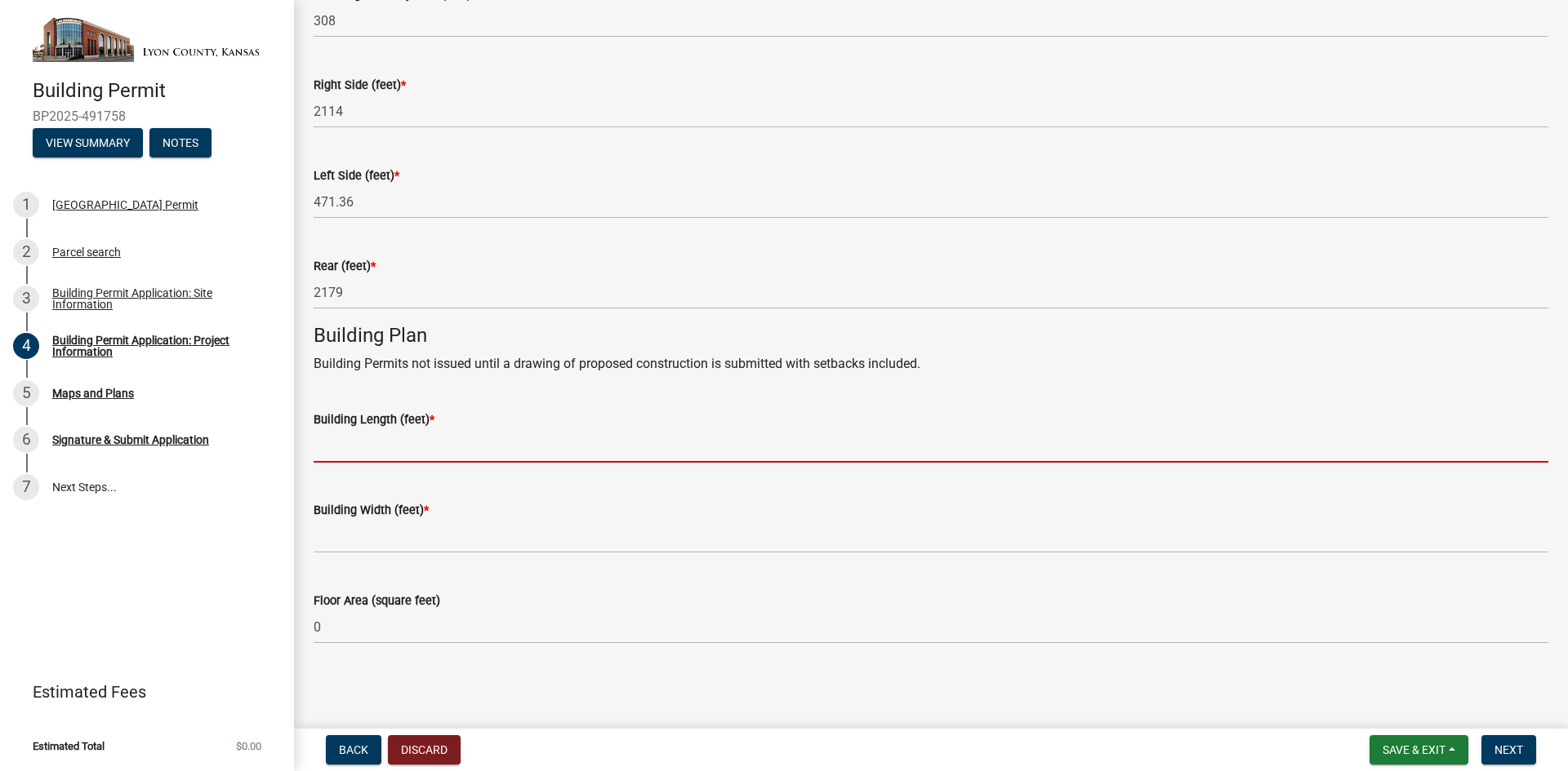
scroll to position [771, 0]
click at [354, 447] on input "text" at bounding box center [930, 446] width 1235 height 33
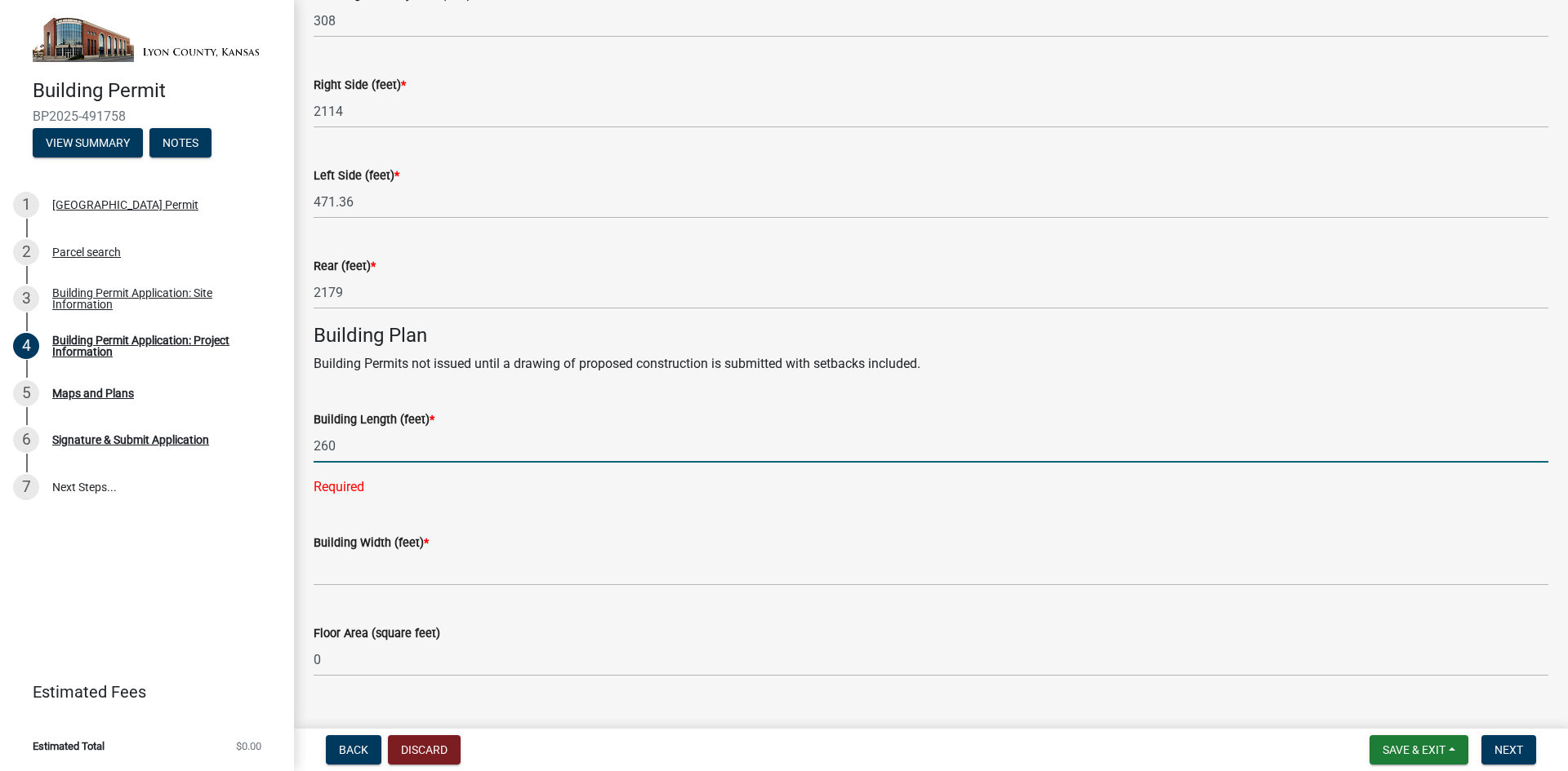
type input "260"
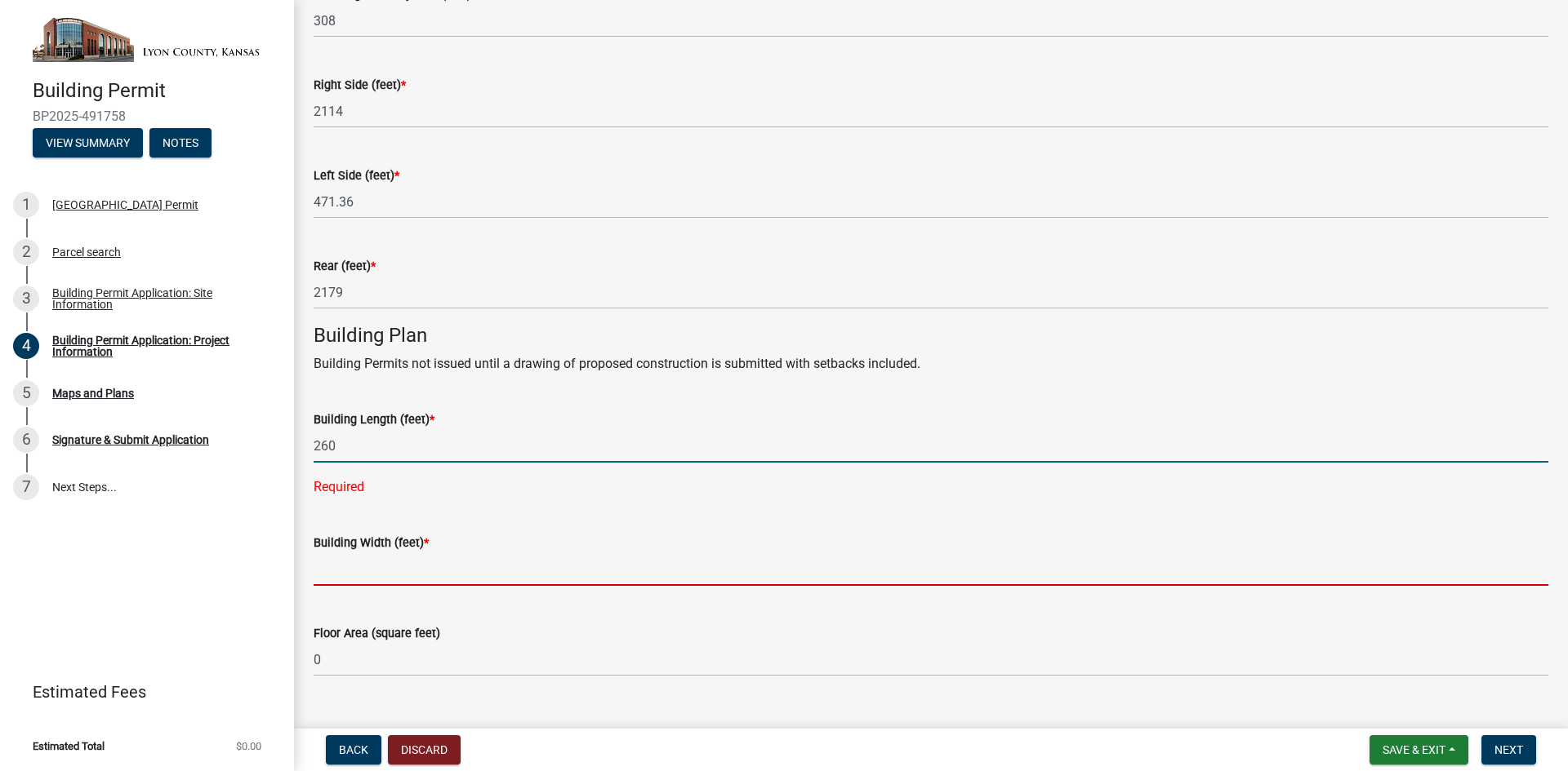
drag, startPoint x: 379, startPoint y: 575, endPoint x: 384, endPoint y: 564, distance: 12.1
click at [379, 575] on form "Building Width (feet) *" at bounding box center [930, 560] width 1235 height 53
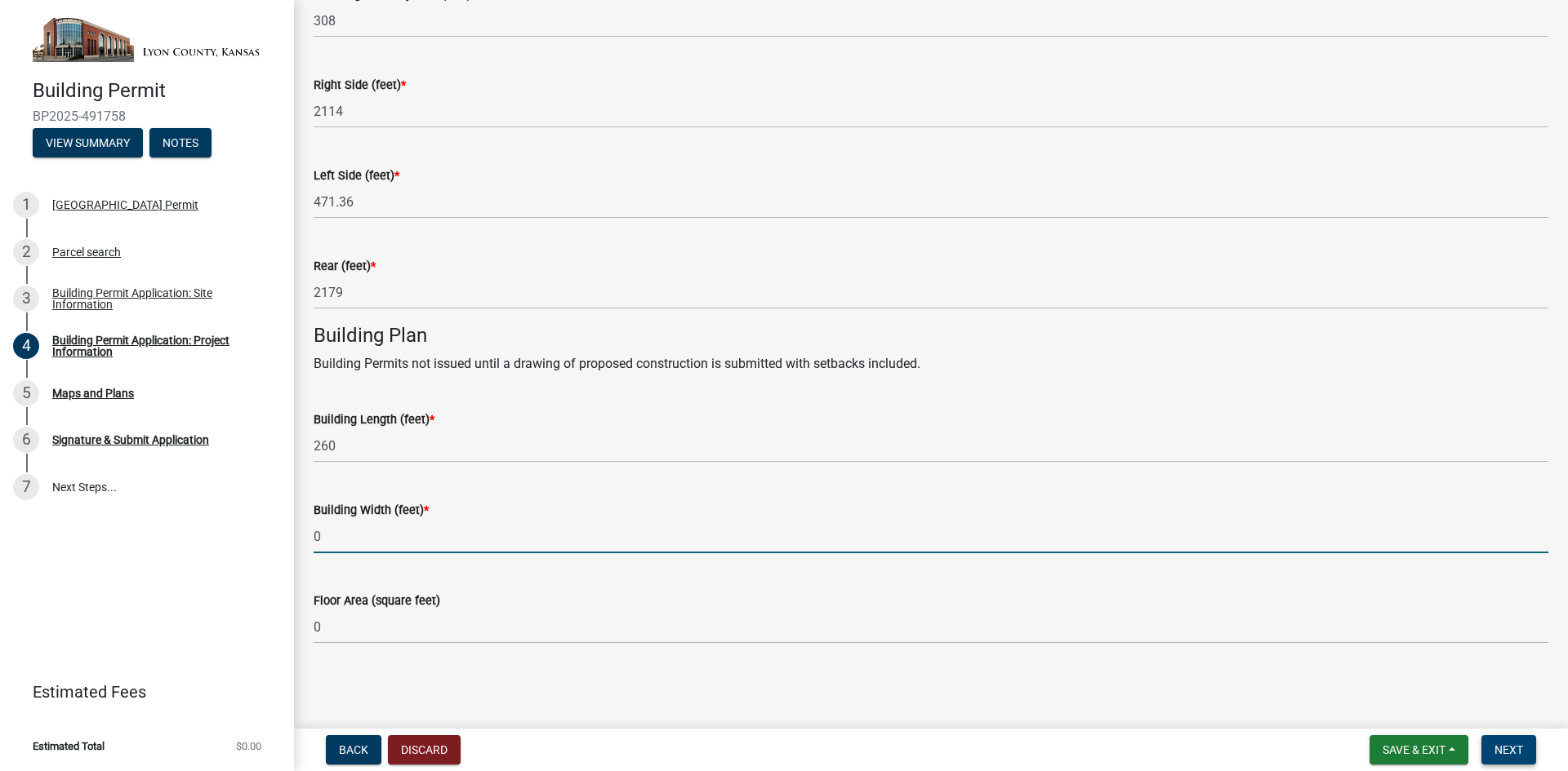
type input "0"
click at [1516, 743] on span "Next" at bounding box center [1508, 749] width 28 height 13
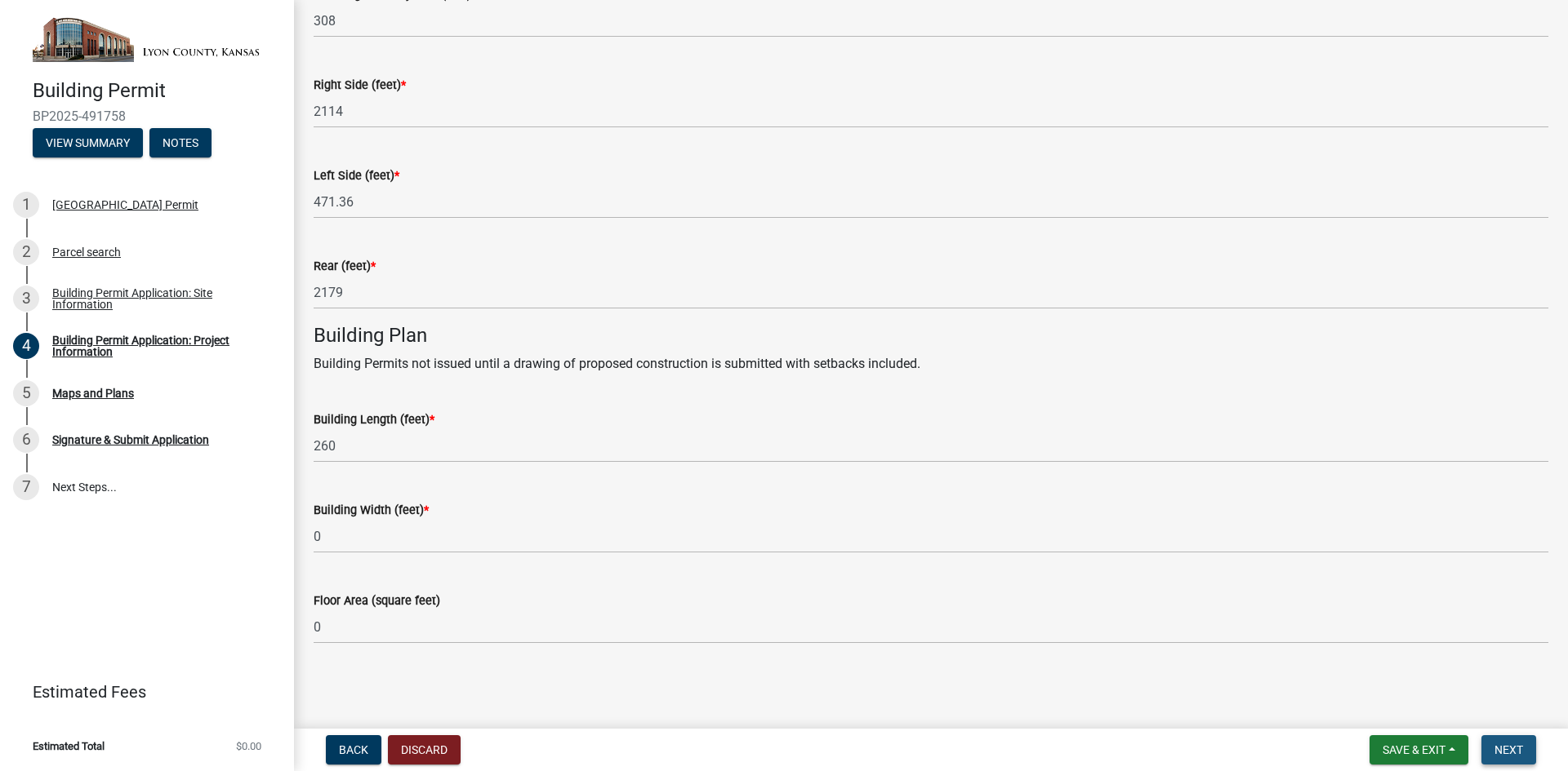
click at [1503, 750] on span "Next" at bounding box center [1508, 749] width 28 height 13
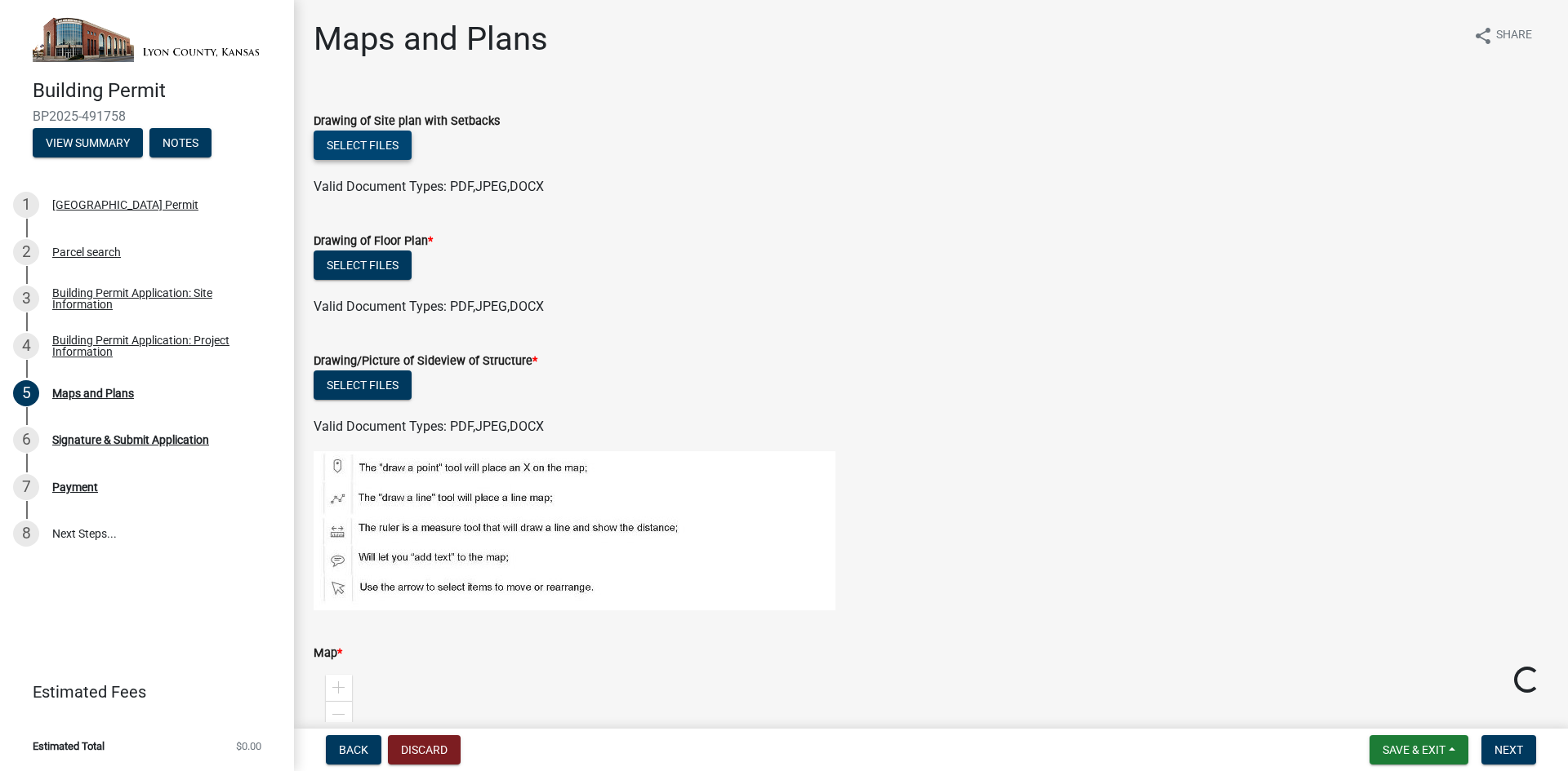
click at [364, 144] on button "Select files" at bounding box center [363, 145] width 98 height 29
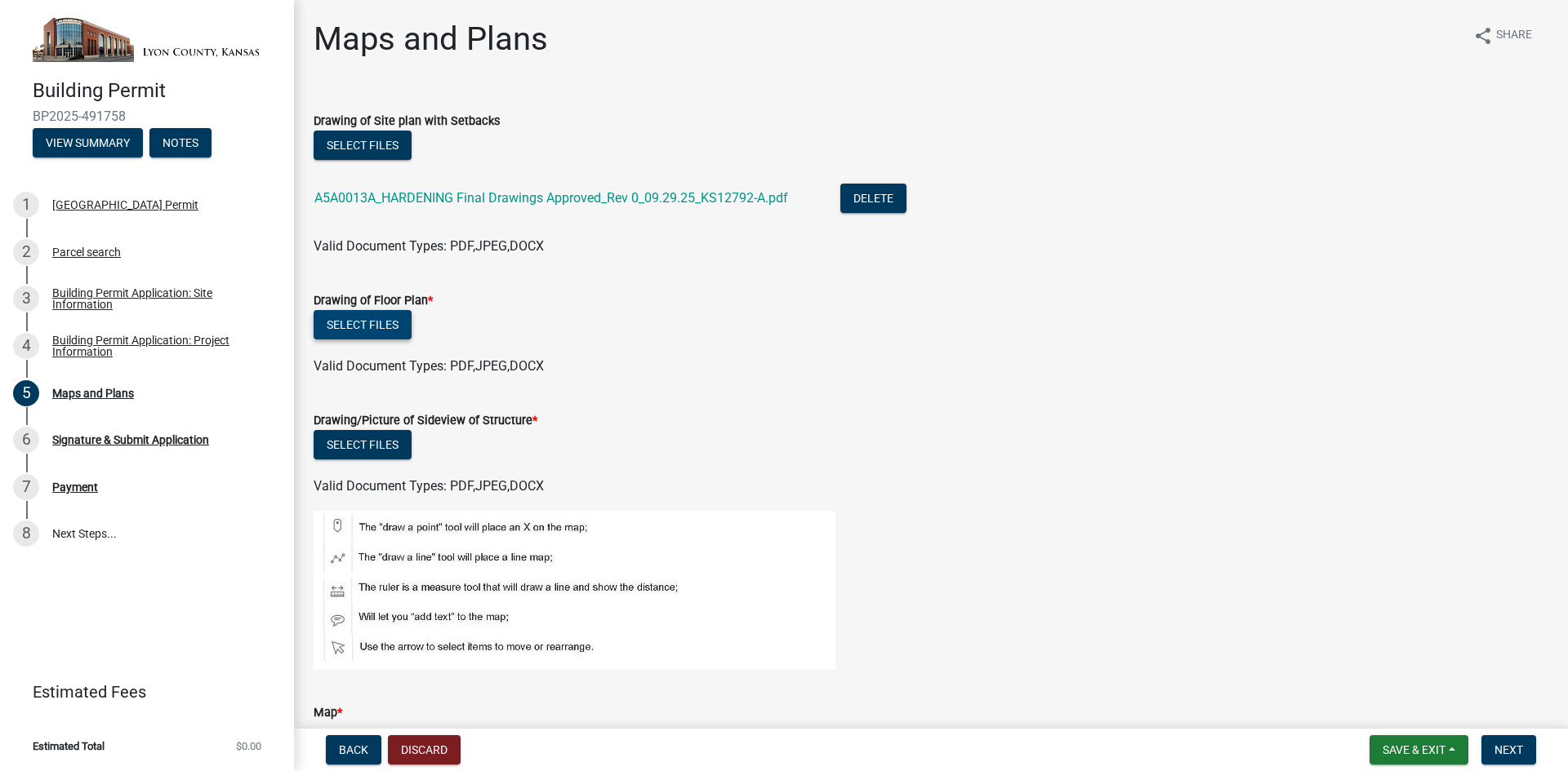
drag, startPoint x: 375, startPoint y: 325, endPoint x: 409, endPoint y: 325, distance: 34.0
click at [375, 325] on button "Select files" at bounding box center [363, 325] width 98 height 29
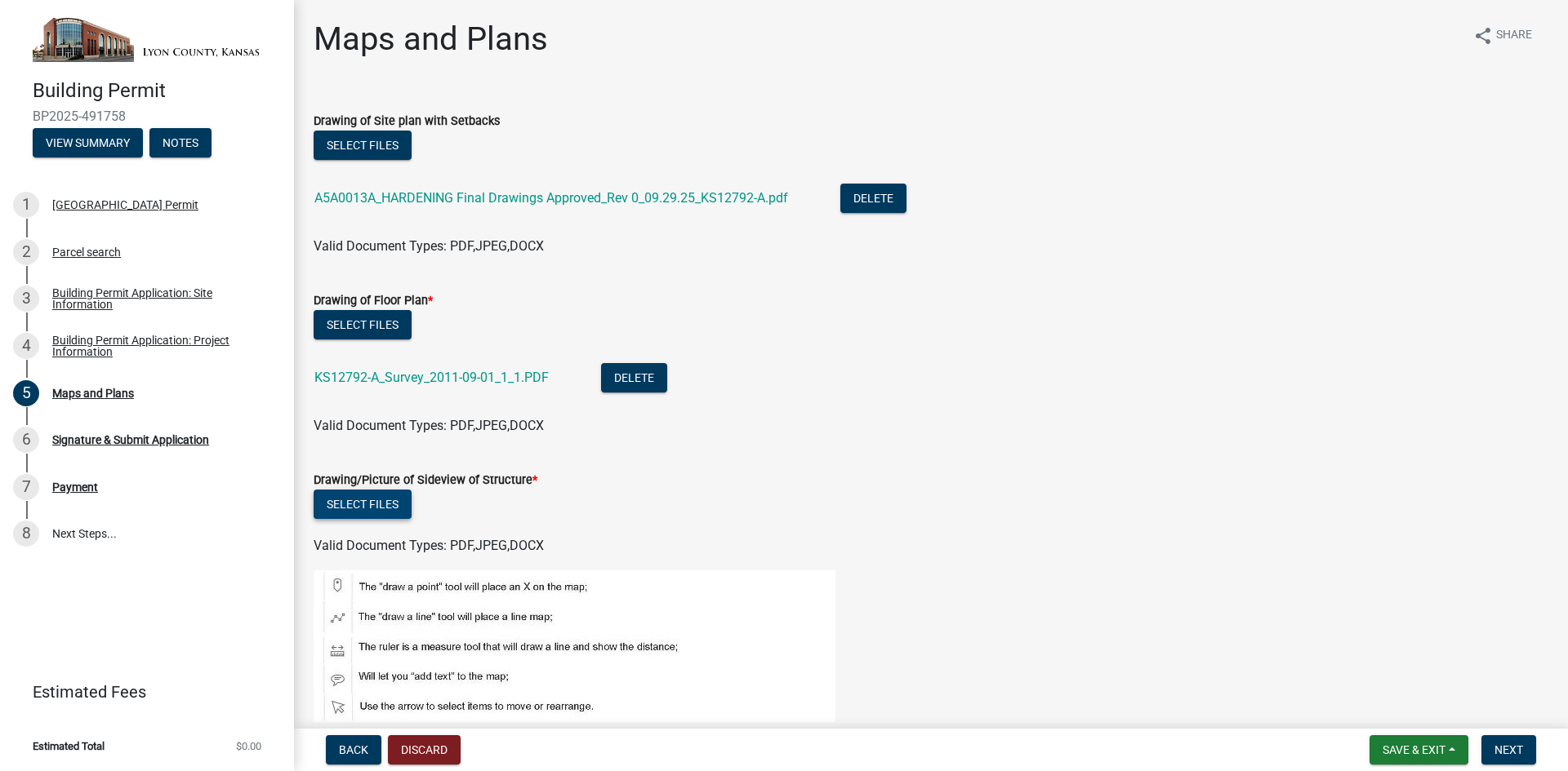
drag, startPoint x: 381, startPoint y: 513, endPoint x: 458, endPoint y: 507, distance: 77.2
click at [381, 513] on button "Select files" at bounding box center [363, 505] width 98 height 29
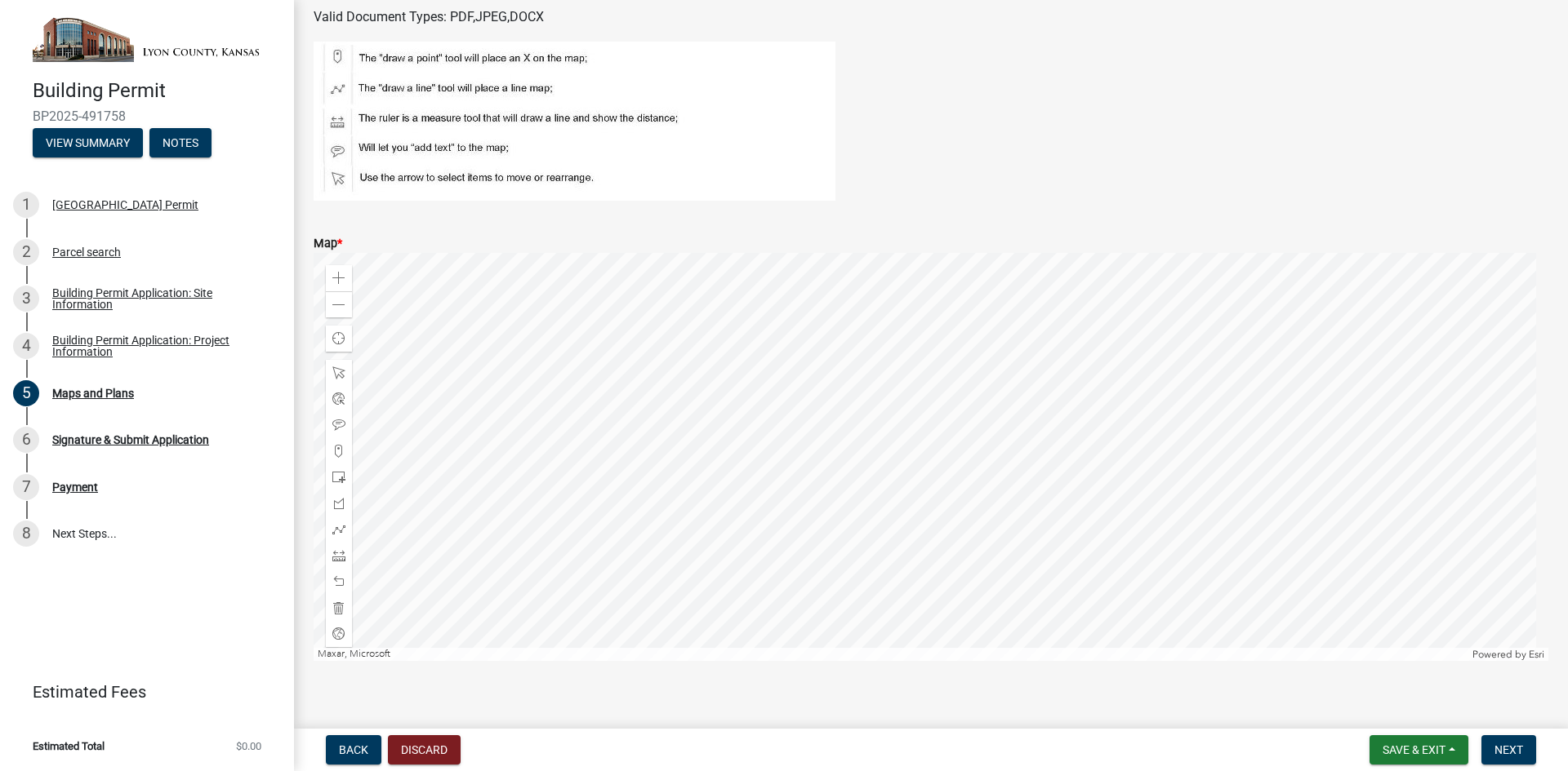
scroll to position [606, 0]
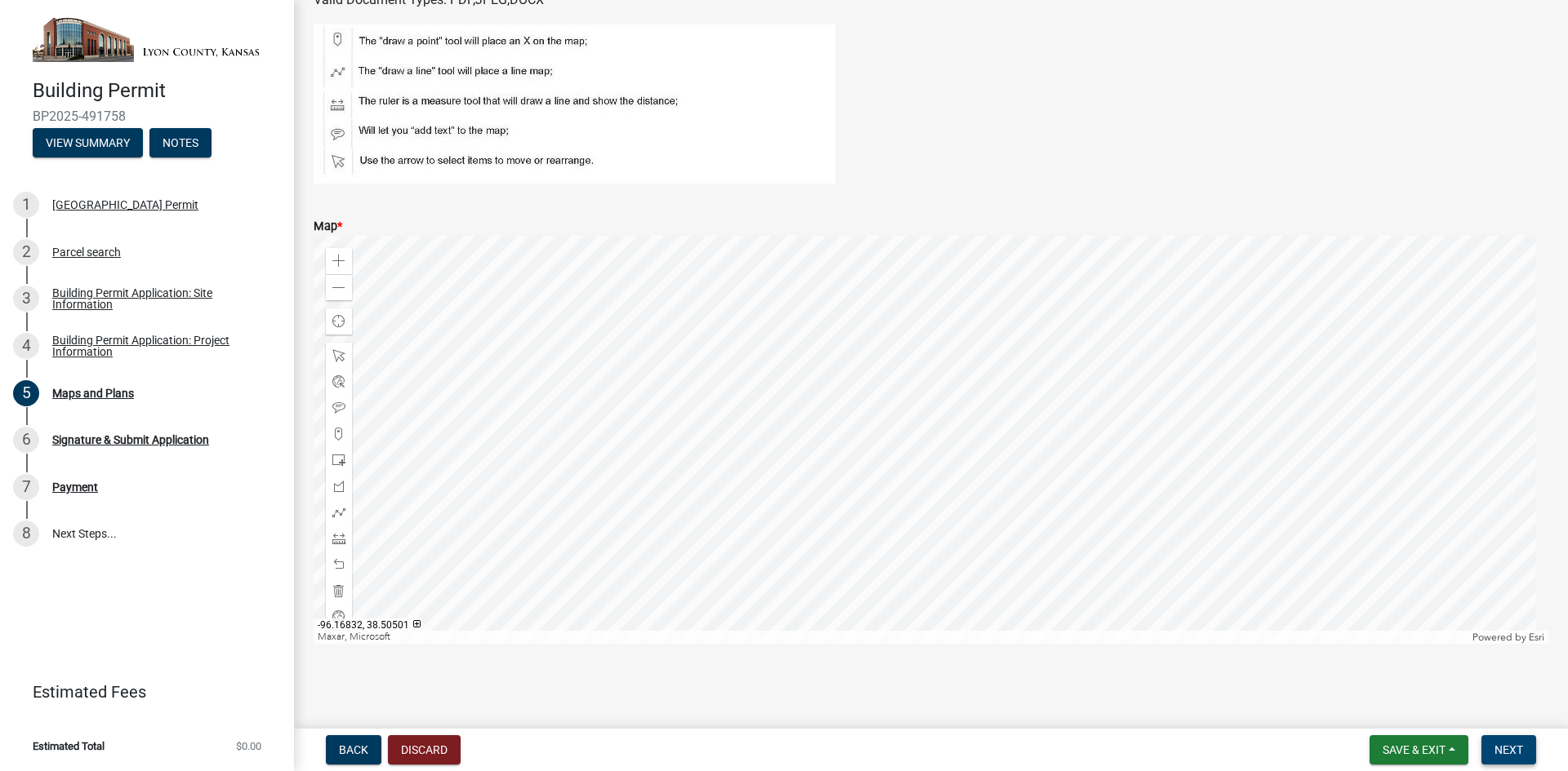
click at [1511, 746] on span "Next" at bounding box center [1508, 749] width 28 height 13
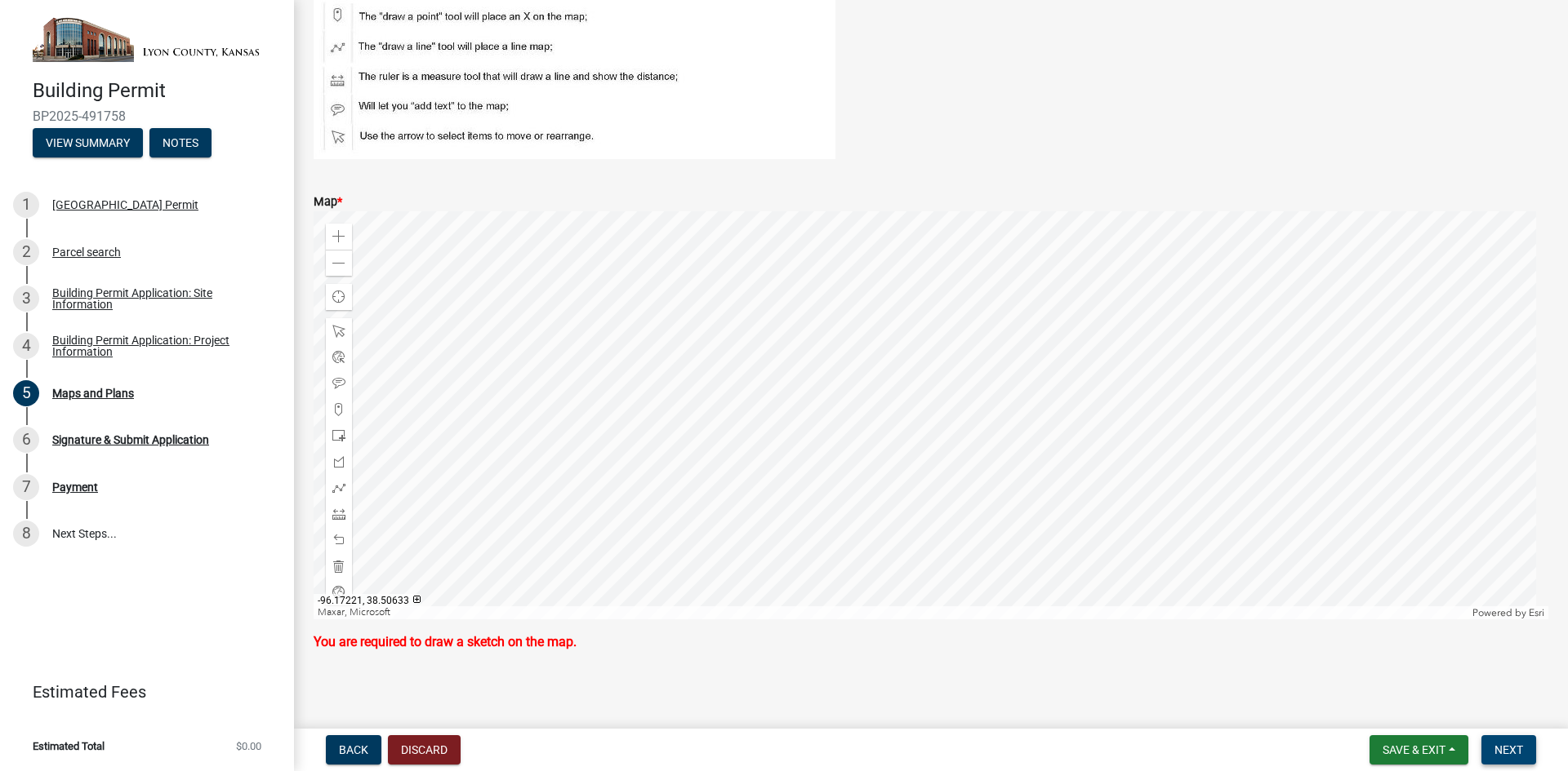
scroll to position [638, 0]
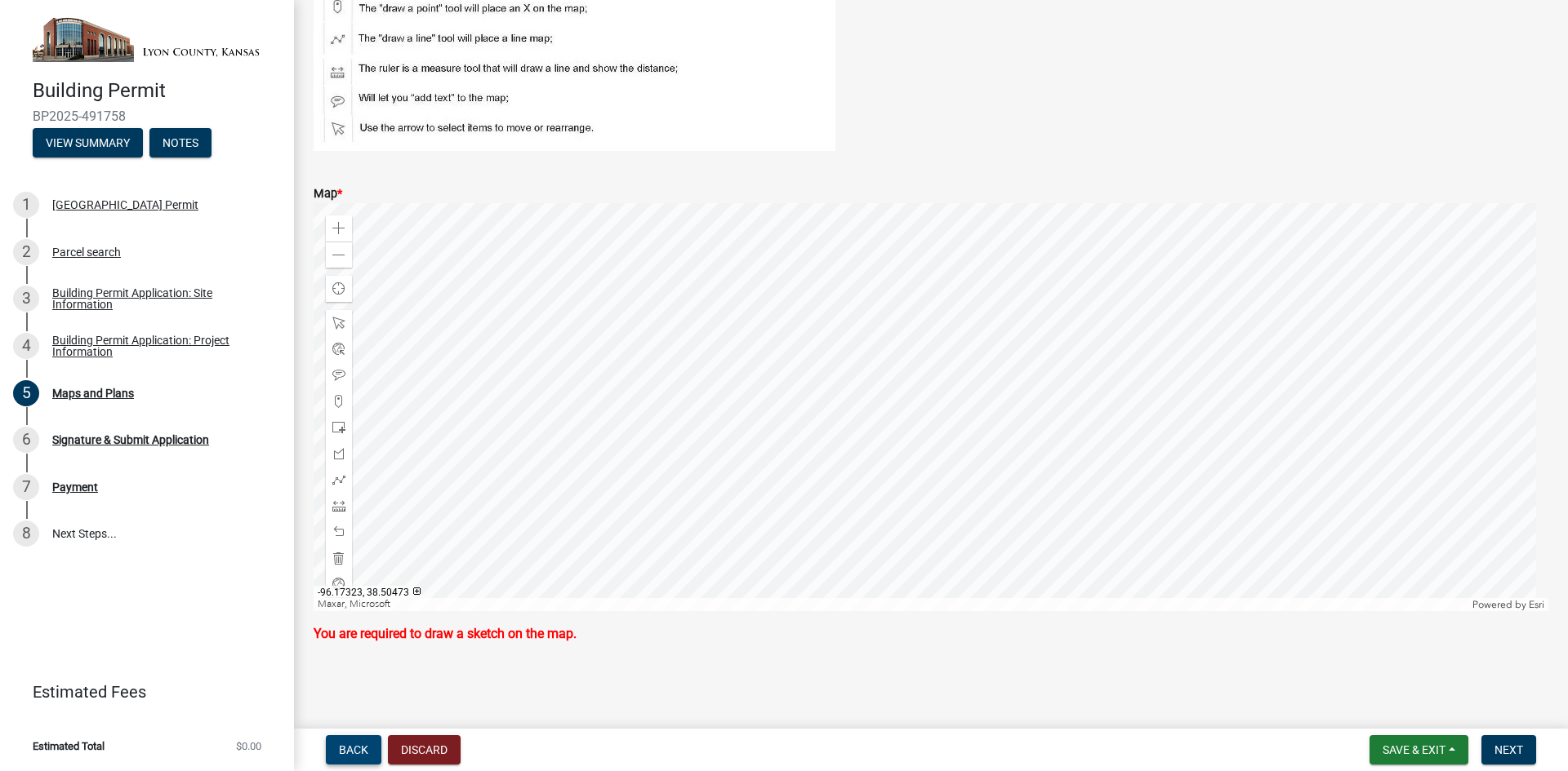
drag, startPoint x: 338, startPoint y: 746, endPoint x: 369, endPoint y: 746, distance: 31.0
click at [339, 746] on button "Back" at bounding box center [354, 750] width 56 height 29
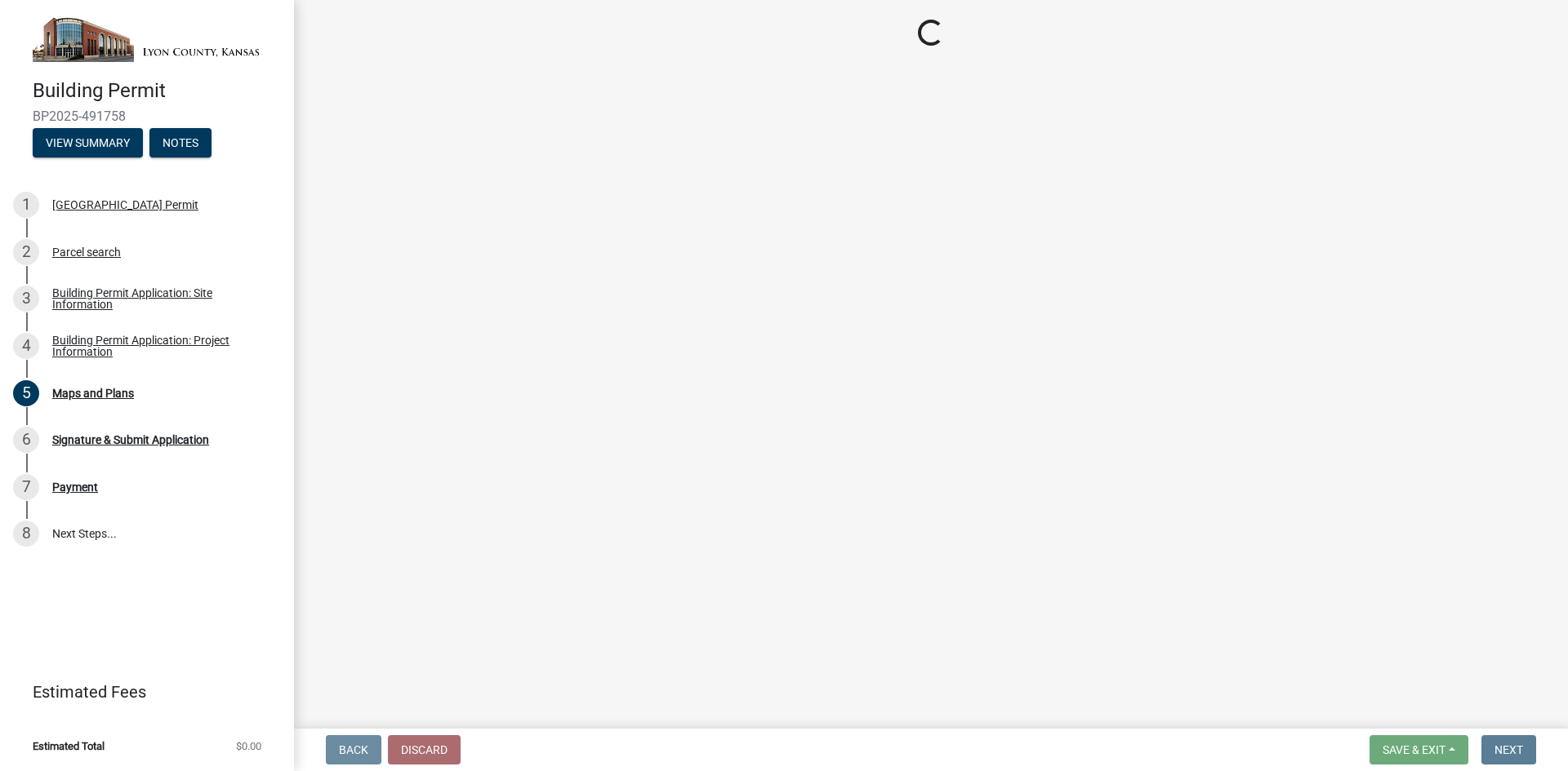
scroll to position [0, 0]
select select "e724a4bd-9845-45de-8fce-c7a41953c514"
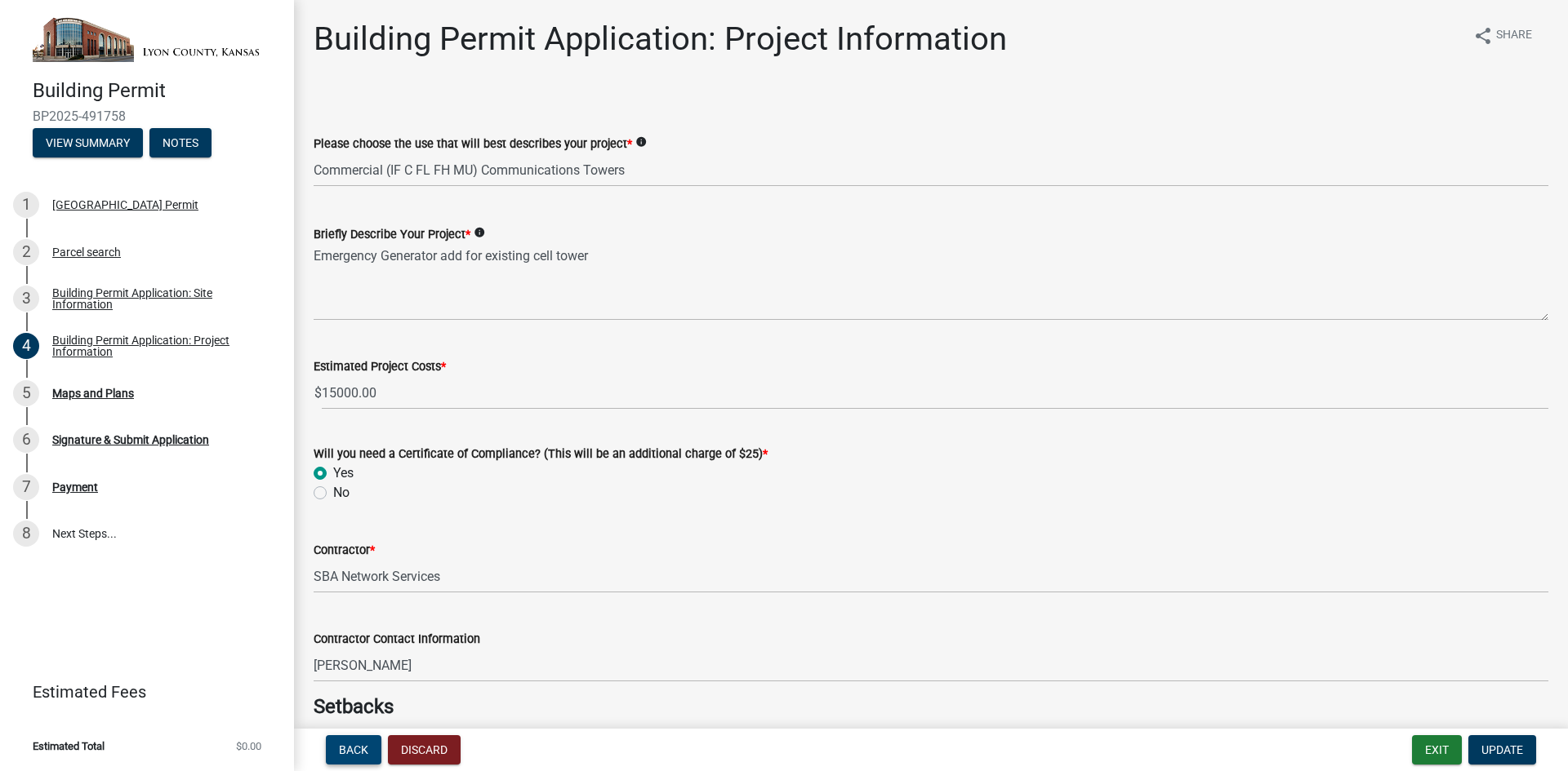
click at [351, 752] on span "Back" at bounding box center [354, 749] width 29 height 13
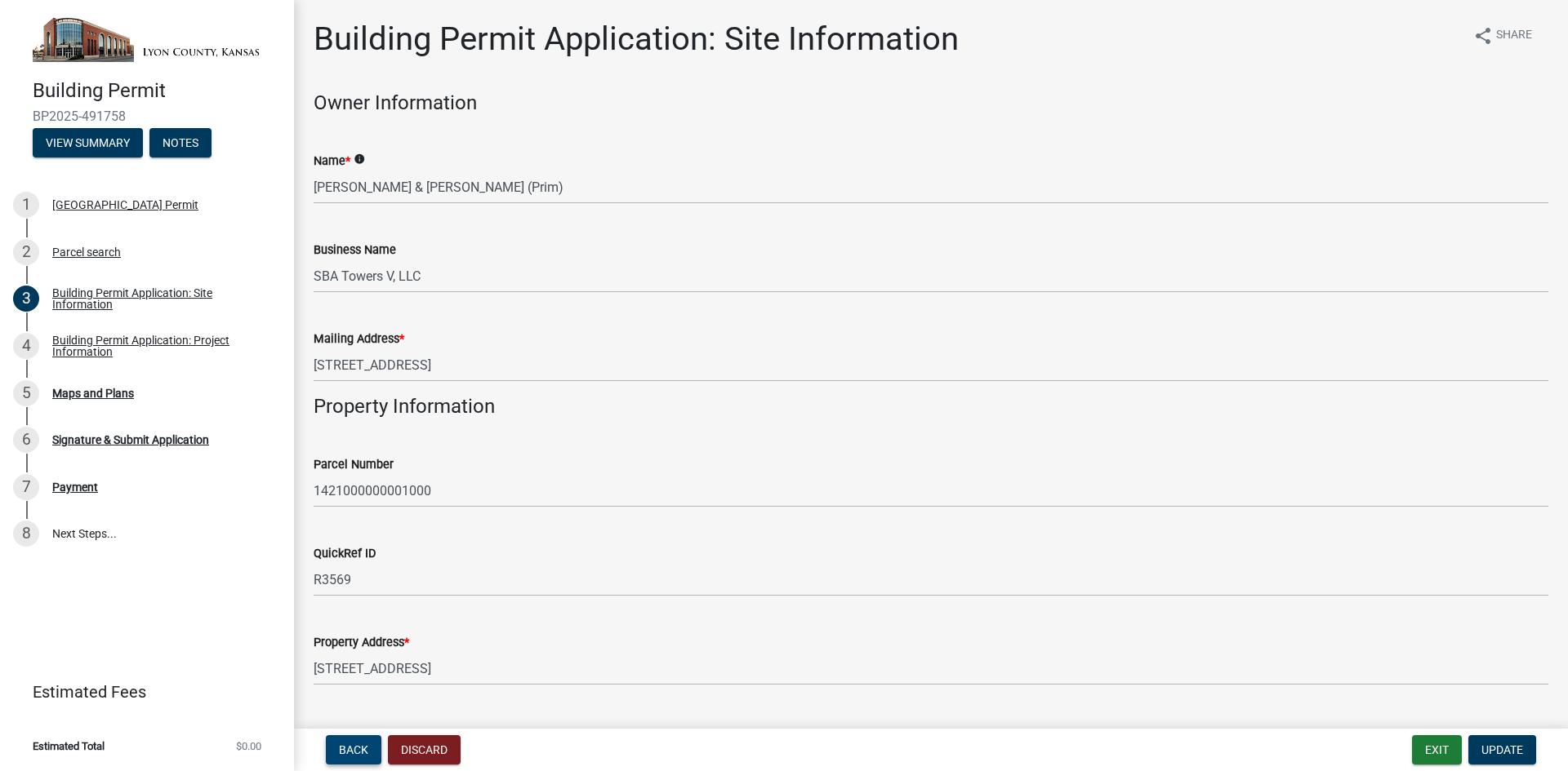
click at [356, 755] on span "Back" at bounding box center [354, 749] width 29 height 13
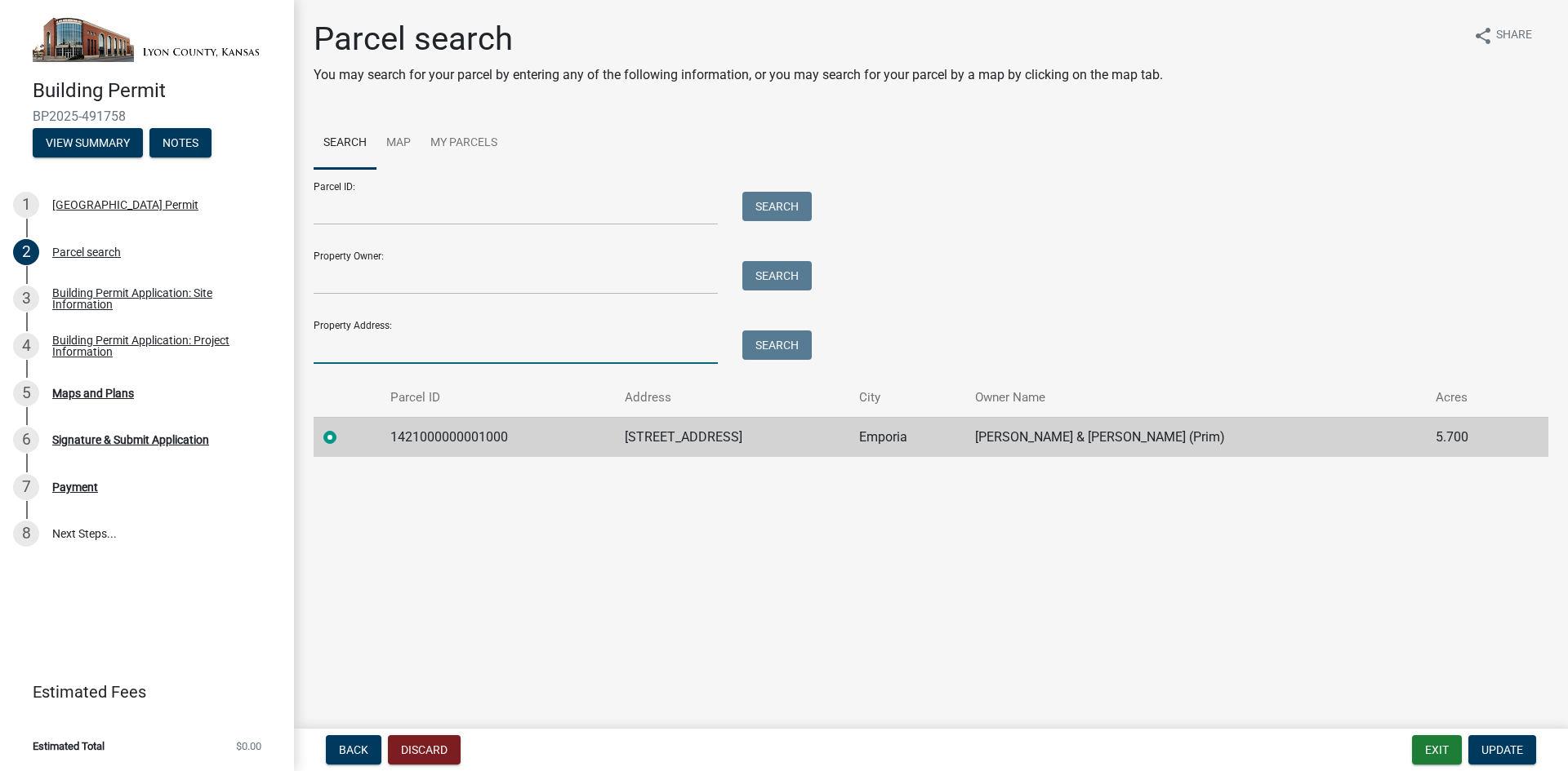
click at [336, 345] on input "Property Address:" at bounding box center [515, 348] width 404 height 33
click at [782, 345] on button "Search" at bounding box center [776, 346] width 70 height 29
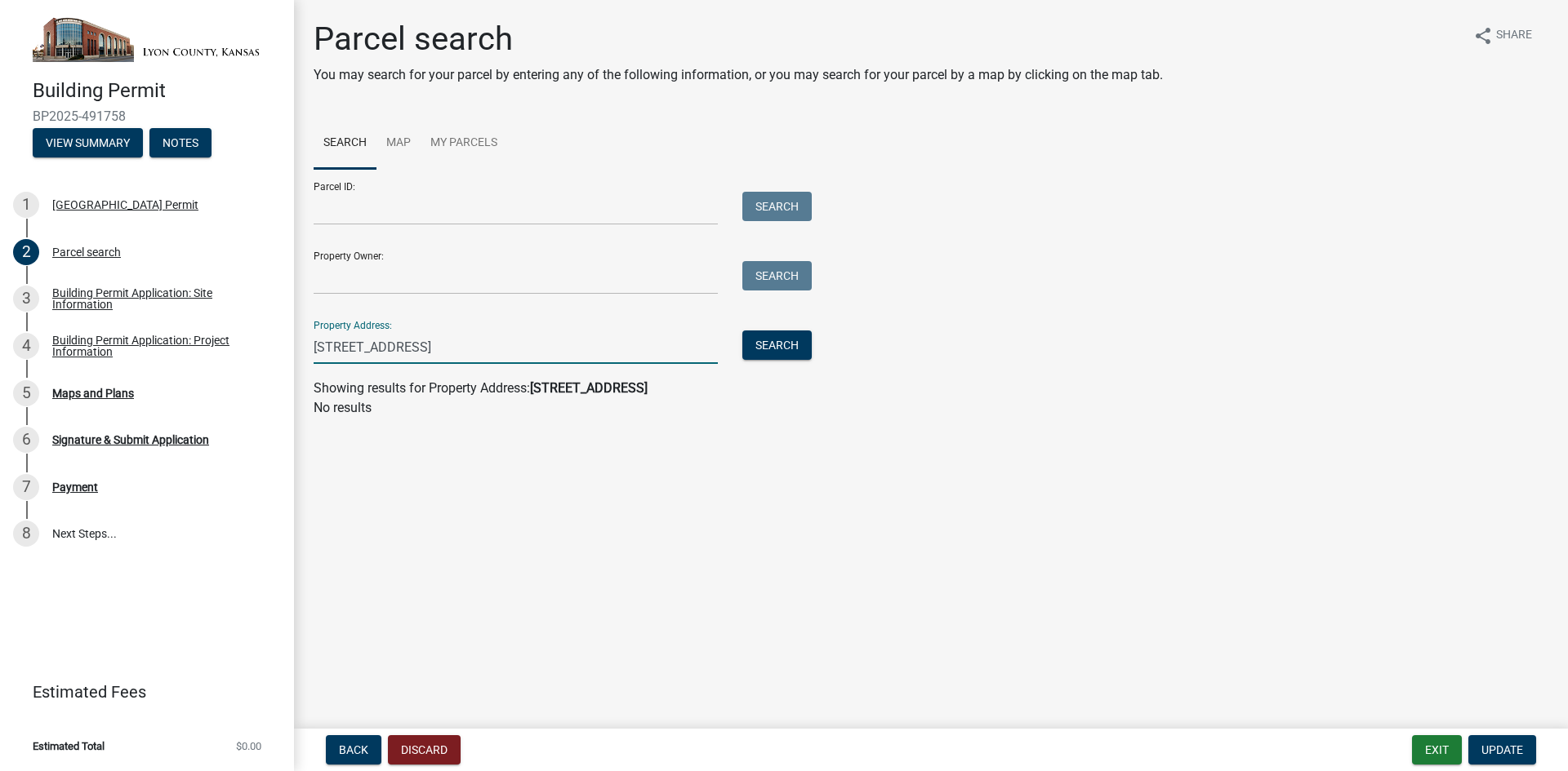
click at [356, 346] on input "[STREET_ADDRESS]" at bounding box center [515, 348] width 404 height 33
click at [361, 345] on input "[STREET_ADDRESS]" at bounding box center [515, 348] width 404 height 33
click at [781, 346] on button "Search" at bounding box center [776, 346] width 70 height 29
click at [351, 351] on input "[STREET_ADDRESS]" at bounding box center [515, 348] width 404 height 33
type input "[STREET_ADDRESS]"
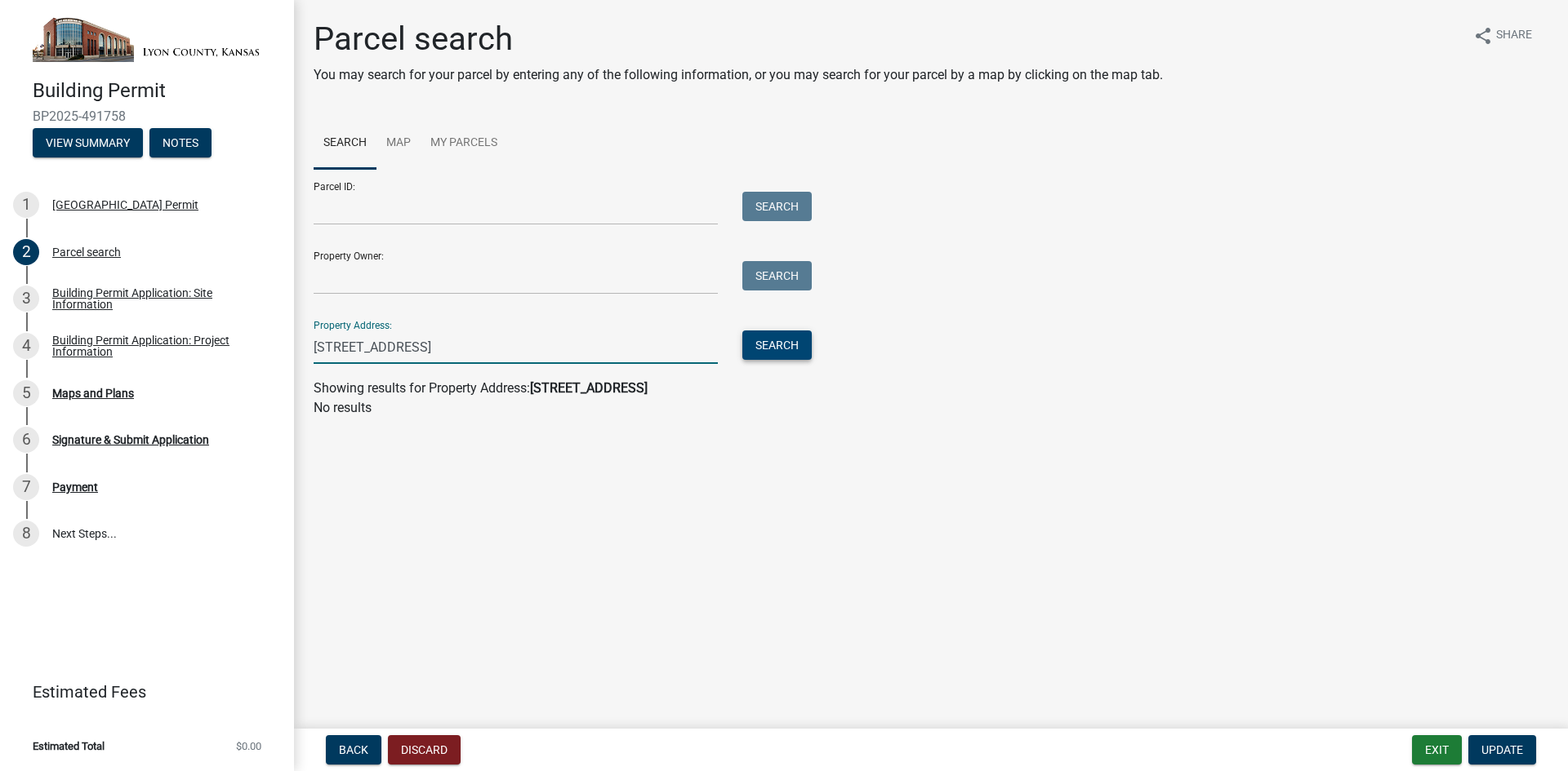
click at [797, 359] on div "Search" at bounding box center [772, 348] width 85 height 33
click at [798, 351] on button "Search" at bounding box center [776, 346] width 70 height 29
click at [798, 349] on button "Search" at bounding box center [776, 346] width 70 height 29
